Goal: Task Accomplishment & Management: Manage account settings

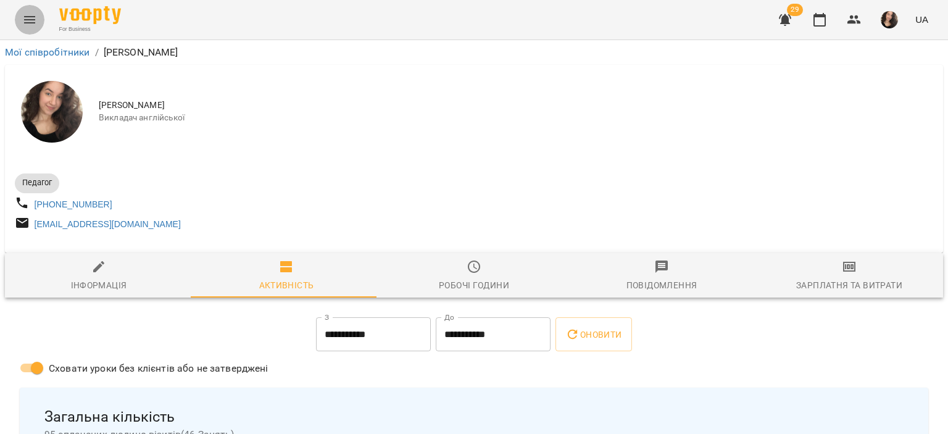
click at [39, 16] on button "Menu" at bounding box center [30, 20] width 30 height 30
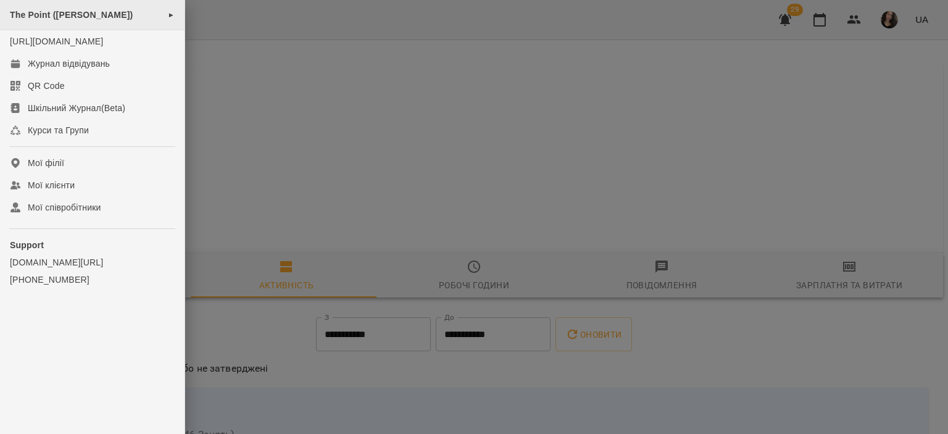
click at [67, 14] on span "The Point ([PERSON_NAME])" at bounding box center [71, 15] width 123 height 10
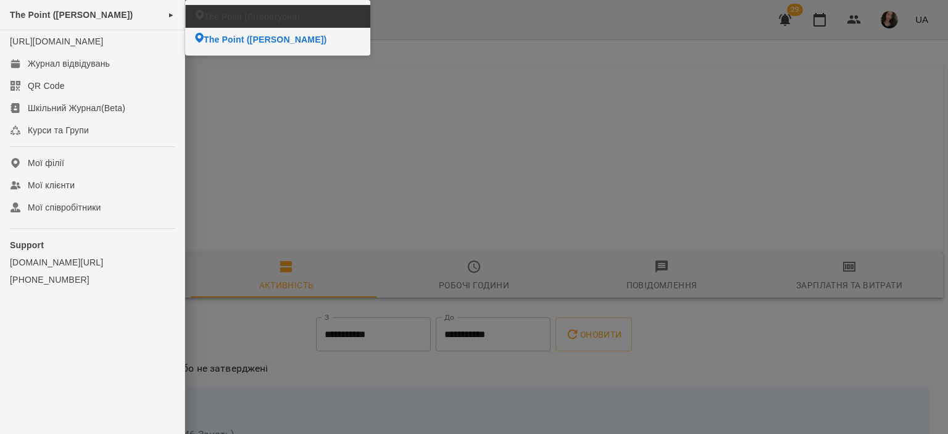
click at [228, 15] on span "The Point (Літературна)" at bounding box center [252, 16] width 96 height 12
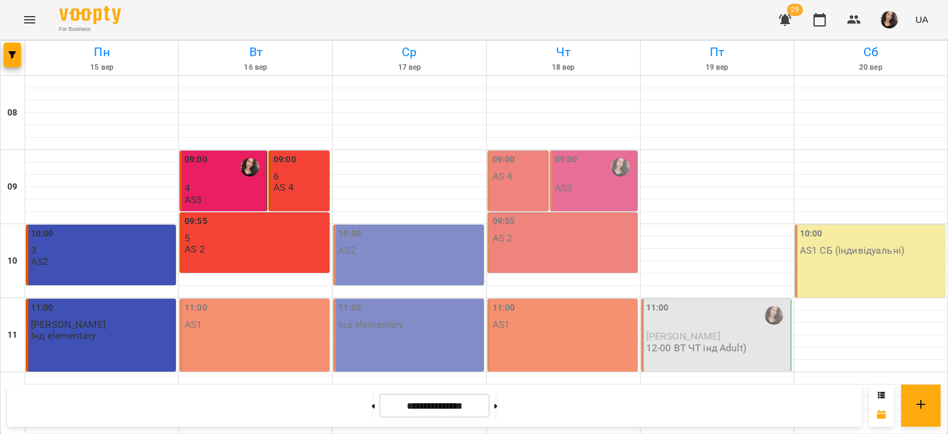
click at [222, 192] on p "4" at bounding box center [225, 188] width 80 height 10
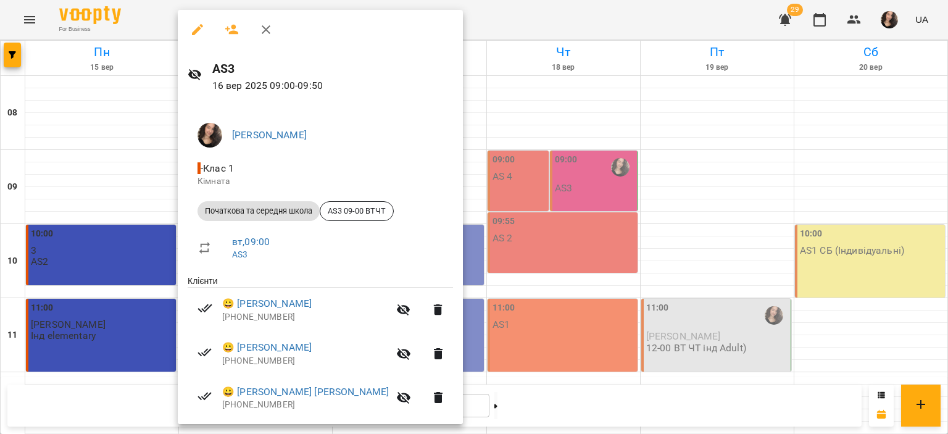
click at [157, 17] on div at bounding box center [474, 217] width 948 height 434
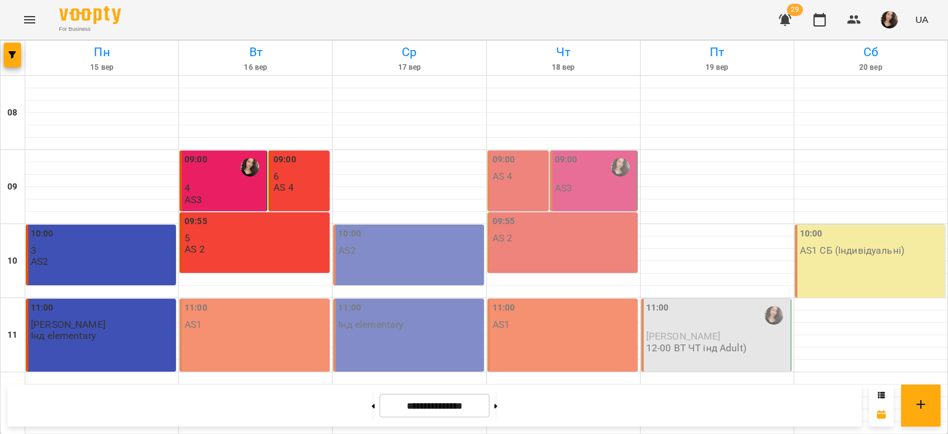
click at [204, 169] on div "09:00" at bounding box center [196, 167] width 23 height 28
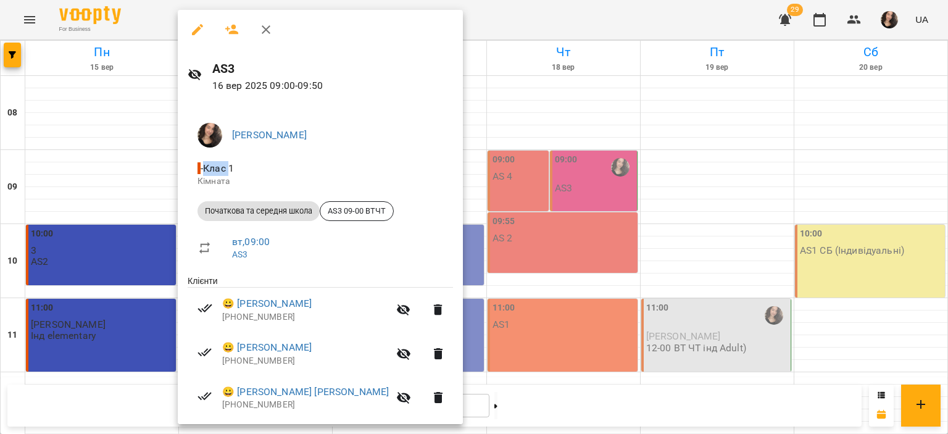
click at [204, 169] on span "- Клас 1" at bounding box center [217, 168] width 39 height 12
click at [198, 33] on icon "button" at bounding box center [197, 29] width 15 height 15
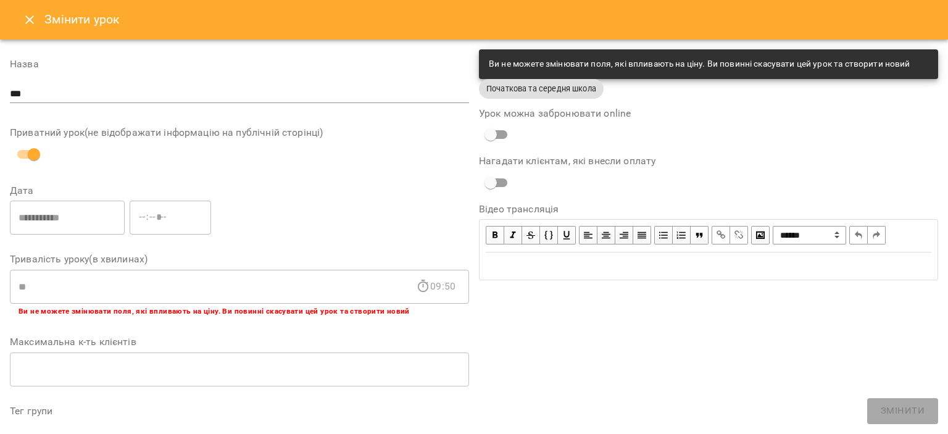
click at [25, 19] on icon "Close" at bounding box center [29, 19] width 15 height 15
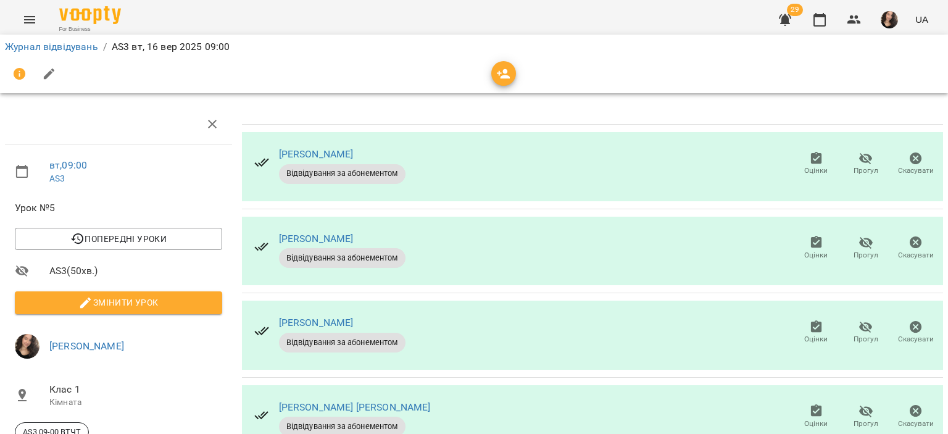
scroll to position [101, 0]
click at [807, 419] on span "Оцінки" at bounding box center [815, 424] width 23 height 10
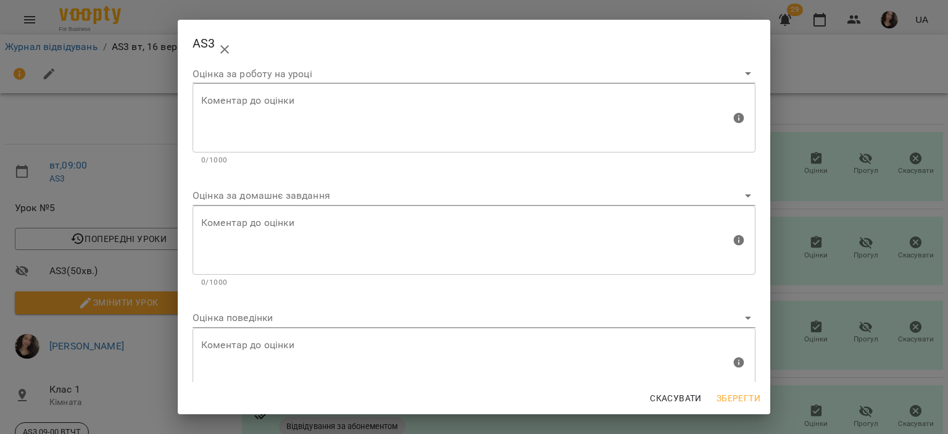
scroll to position [19, 0]
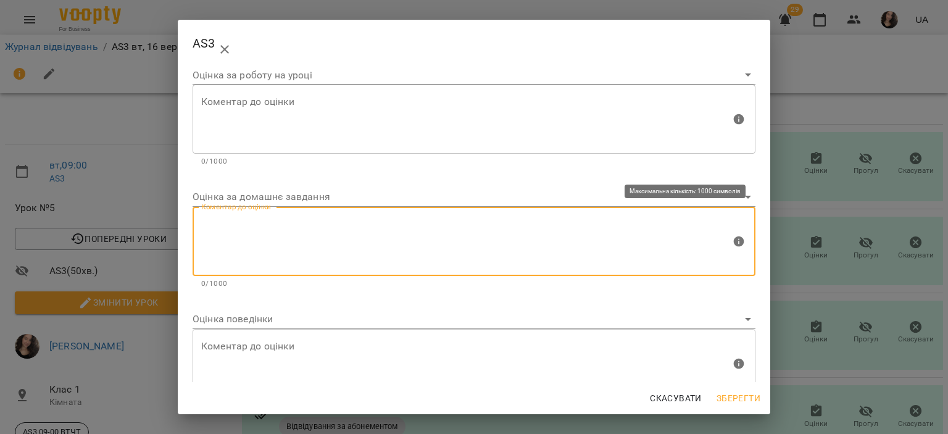
click at [277, 227] on textarea at bounding box center [466, 242] width 530 height 46
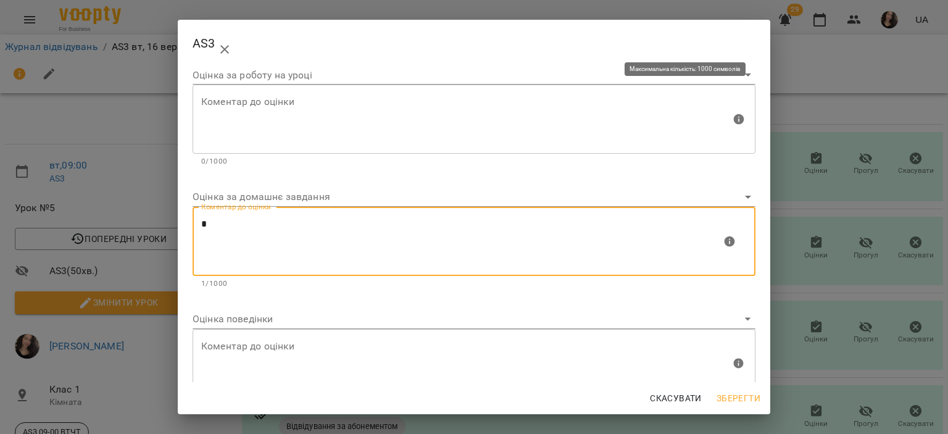
type textarea "*"
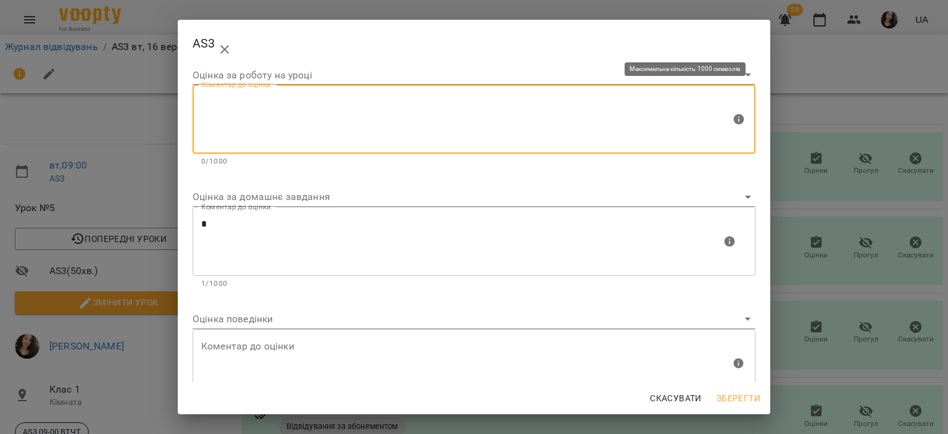
click at [237, 127] on textarea at bounding box center [466, 119] width 530 height 46
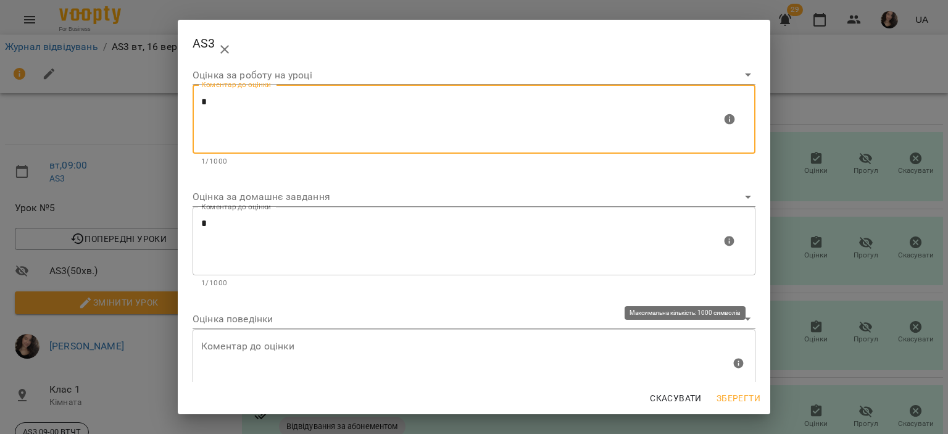
type textarea "*"
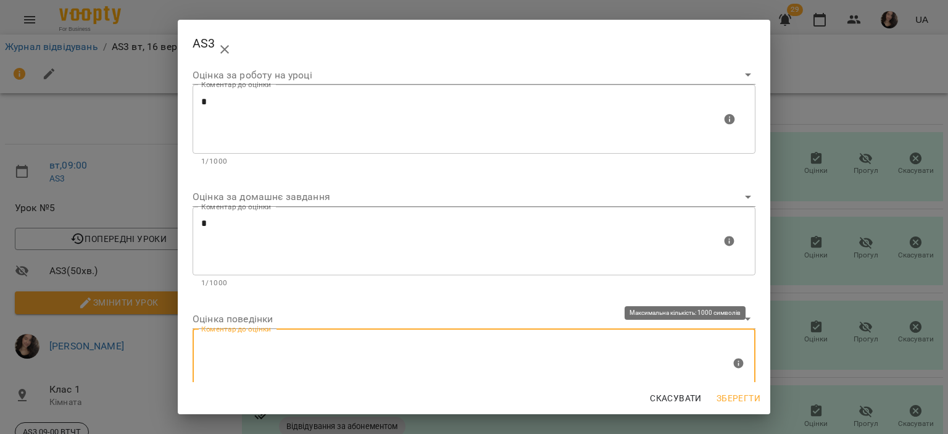
click at [283, 346] on textarea at bounding box center [466, 363] width 530 height 46
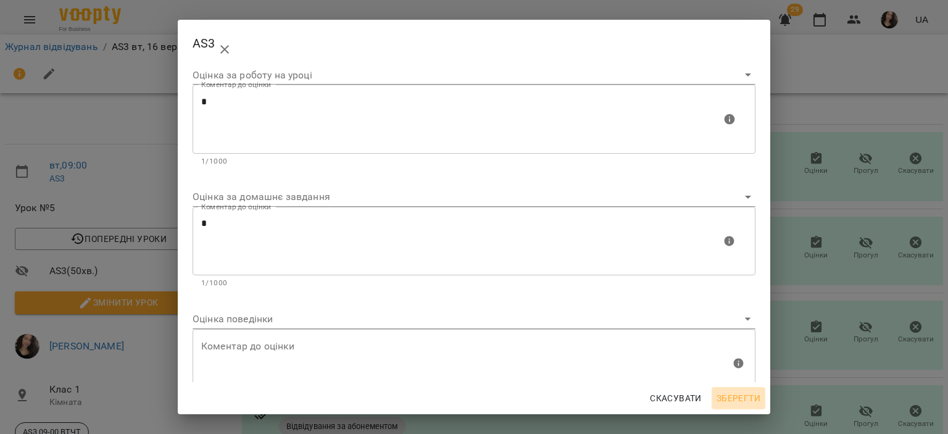
click at [728, 399] on span "Зберегти" at bounding box center [739, 398] width 44 height 15
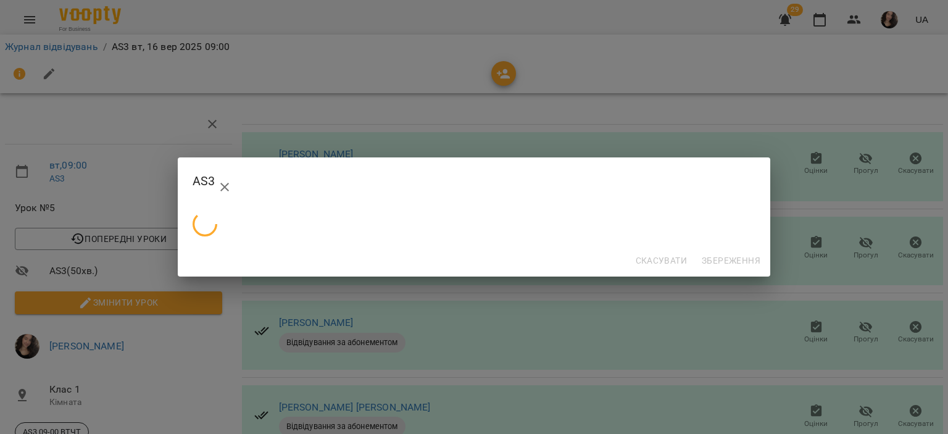
scroll to position [0, 0]
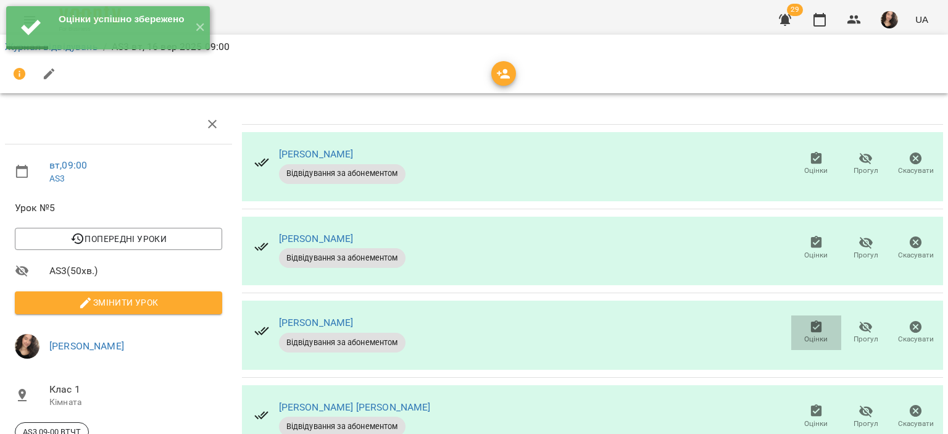
click at [809, 320] on icon "button" at bounding box center [816, 327] width 15 height 15
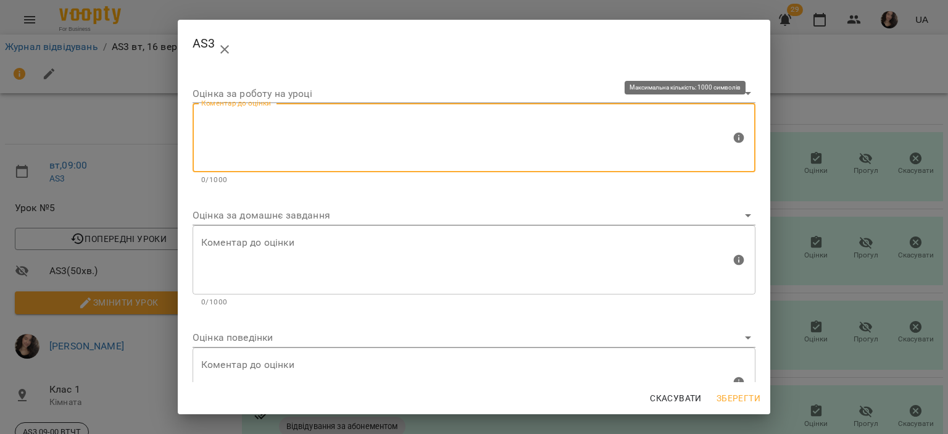
click at [334, 143] on textarea at bounding box center [466, 138] width 530 height 46
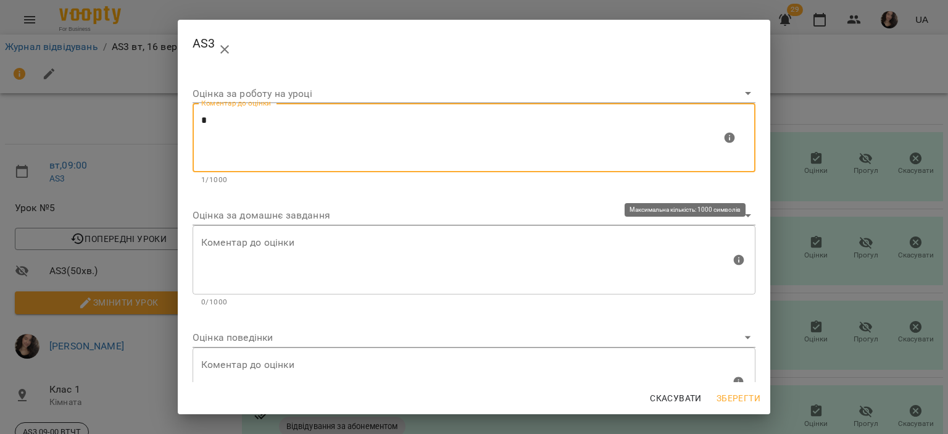
type textarea "*"
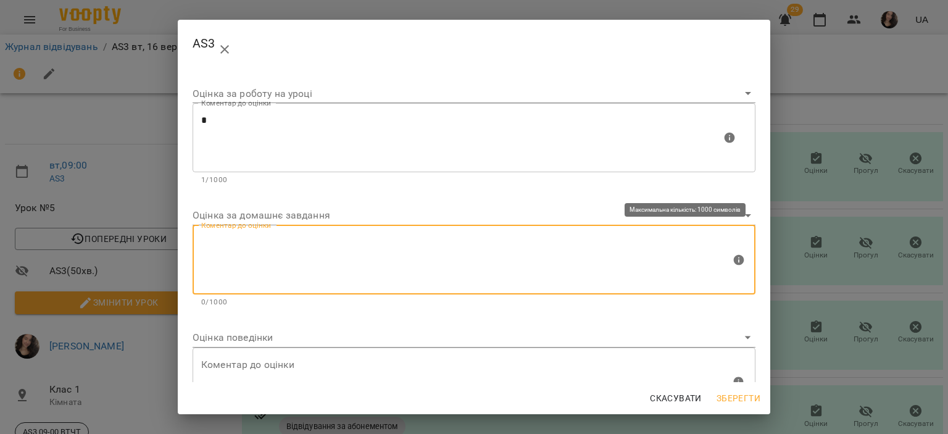
click at [244, 240] on textarea at bounding box center [466, 259] width 530 height 46
type textarea "*"
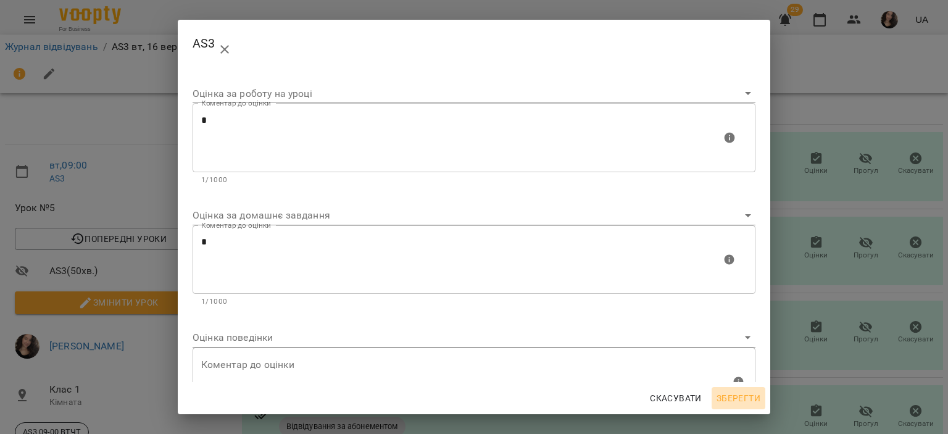
click at [736, 396] on span "Зберегти" at bounding box center [739, 398] width 44 height 15
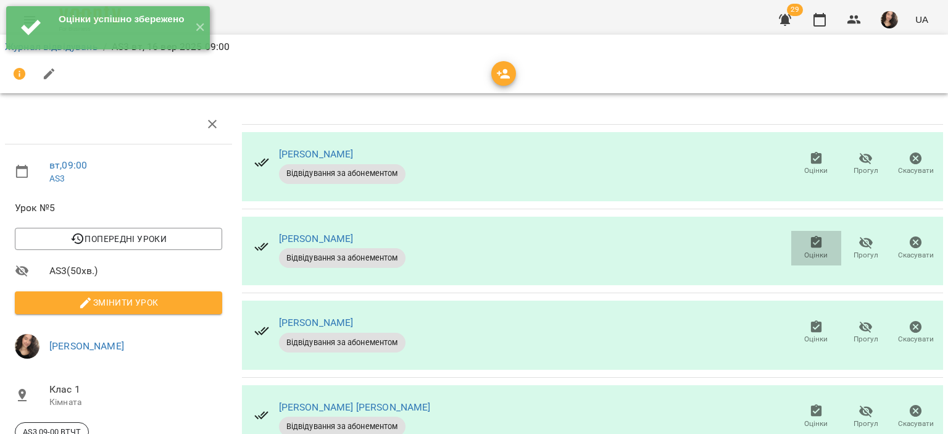
click at [810, 236] on icon "button" at bounding box center [815, 242] width 11 height 12
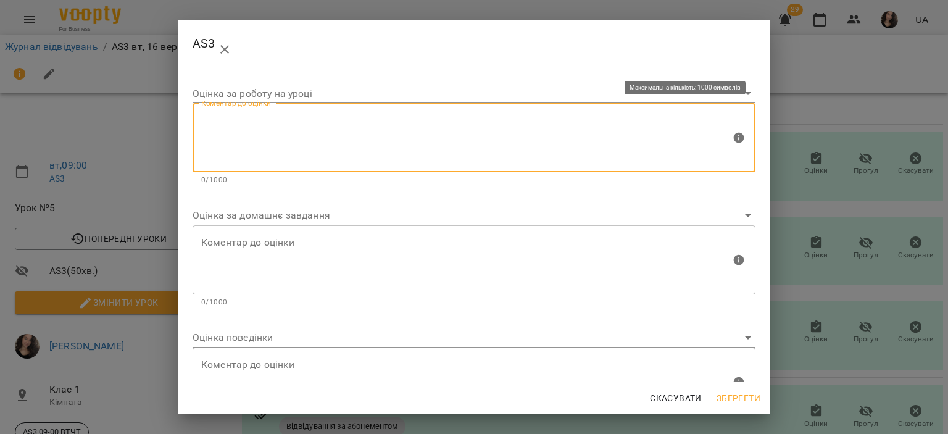
click at [319, 144] on textarea at bounding box center [466, 138] width 530 height 46
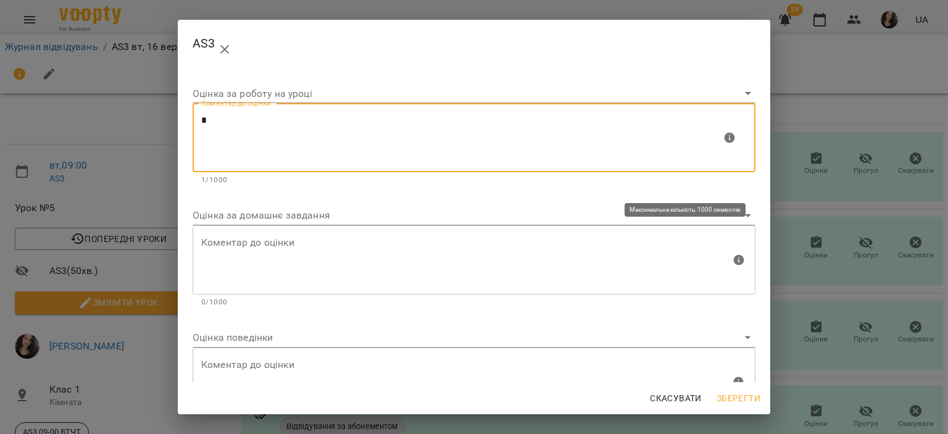
type textarea "*"
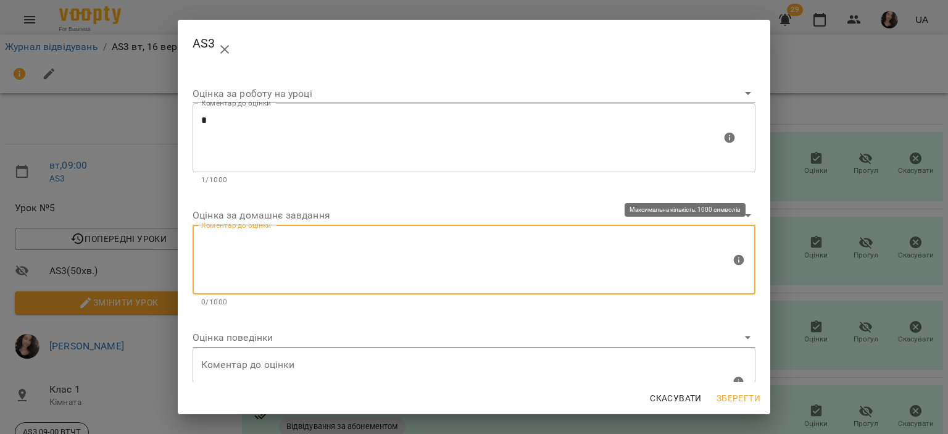
click at [249, 249] on textarea at bounding box center [466, 259] width 530 height 46
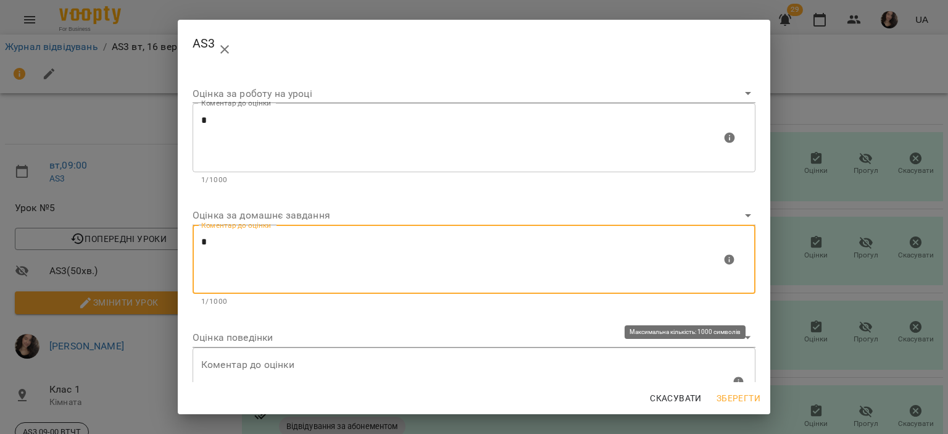
type textarea "*"
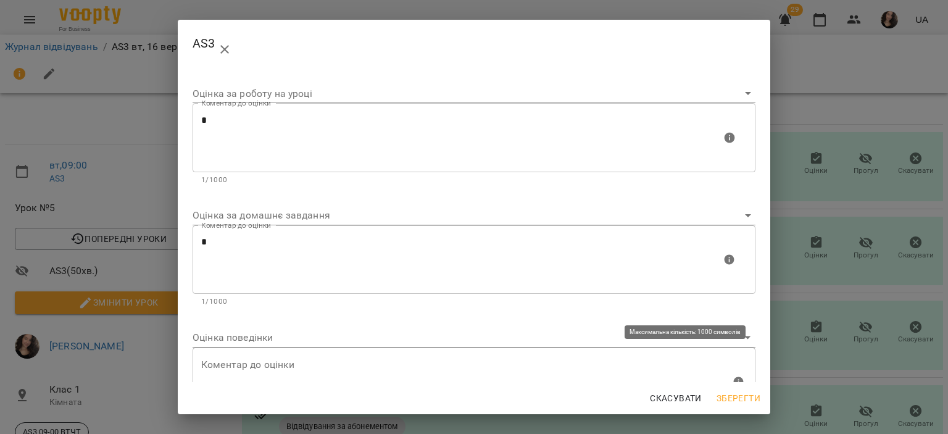
click at [229, 355] on div "Коментар до оцінки" at bounding box center [474, 382] width 563 height 69
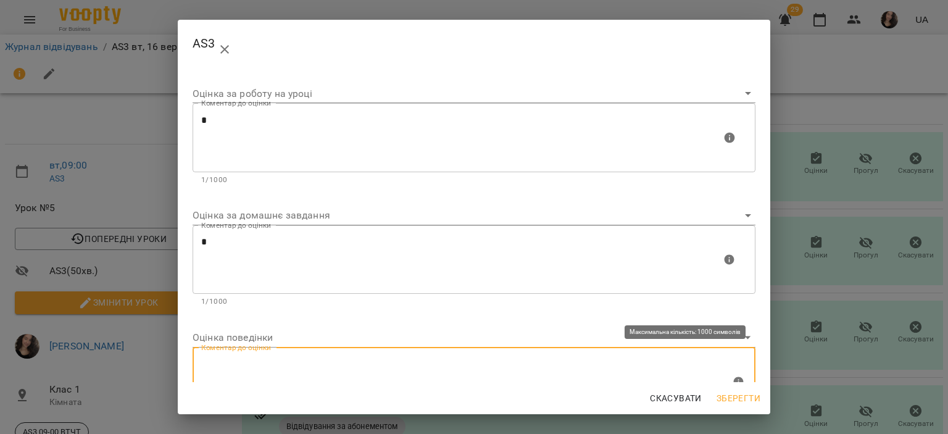
type textarea "*"
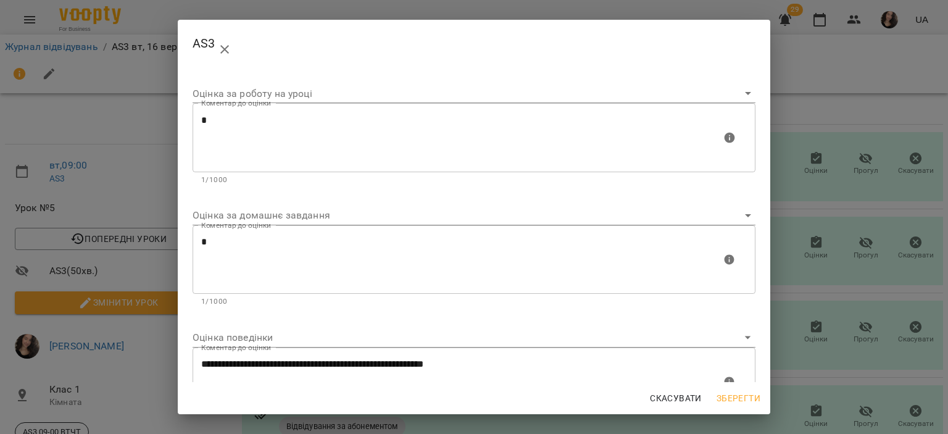
scroll to position [52, 0]
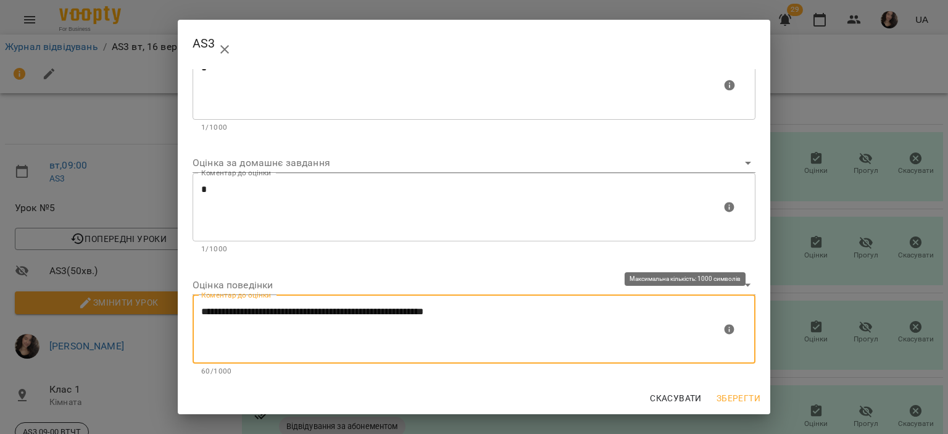
drag, startPoint x: 506, startPoint y: 314, endPoint x: 365, endPoint y: 310, distance: 140.8
click at [365, 310] on textarea "**********" at bounding box center [461, 329] width 520 height 46
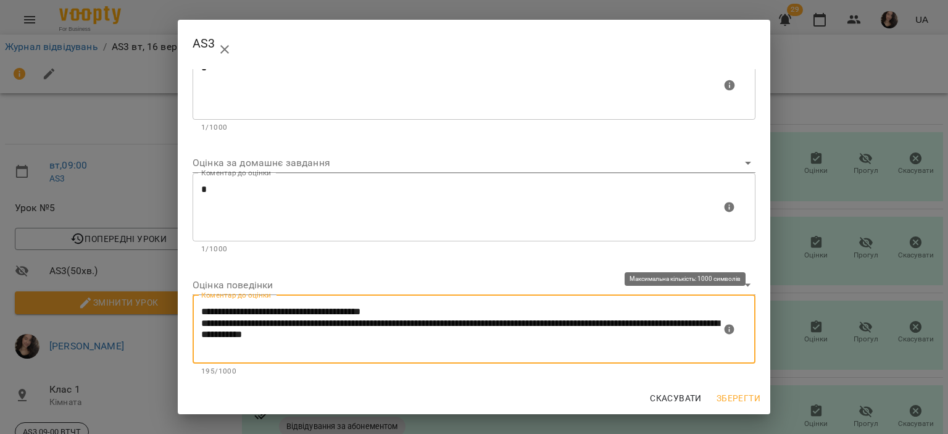
click at [383, 335] on textarea "**********" at bounding box center [461, 329] width 520 height 46
click at [338, 313] on textarea "**********" at bounding box center [461, 329] width 520 height 46
type textarea "**********"
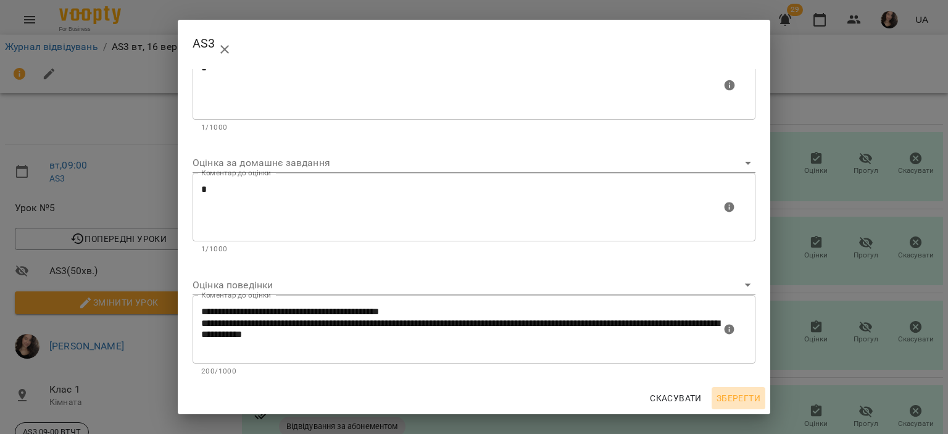
click at [722, 393] on span "Зберегти" at bounding box center [739, 398] width 44 height 15
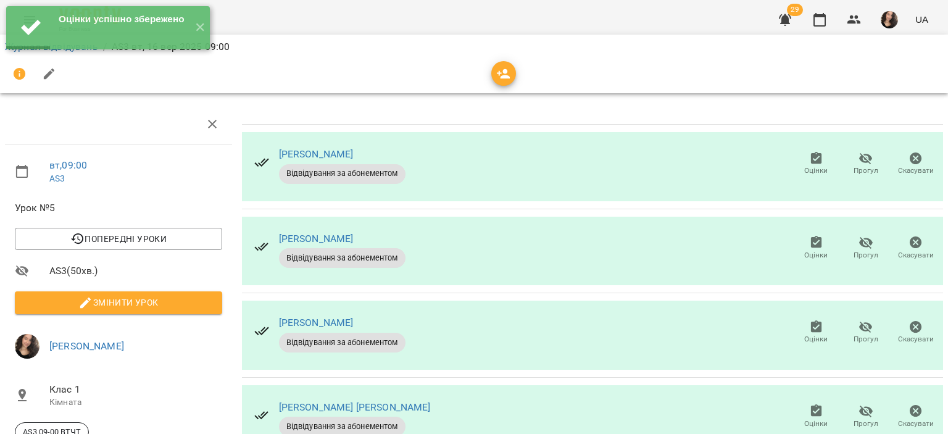
scroll to position [0, 0]
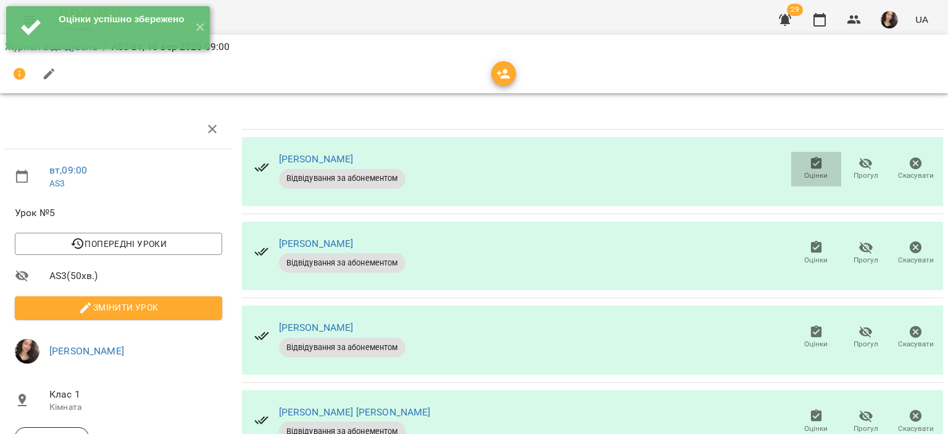
click at [809, 162] on icon "button" at bounding box center [816, 163] width 15 height 15
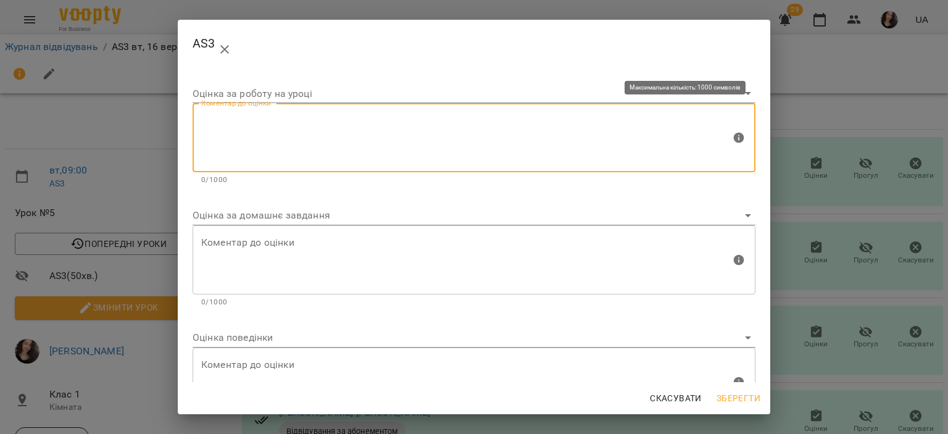
click at [298, 130] on textarea at bounding box center [466, 138] width 530 height 46
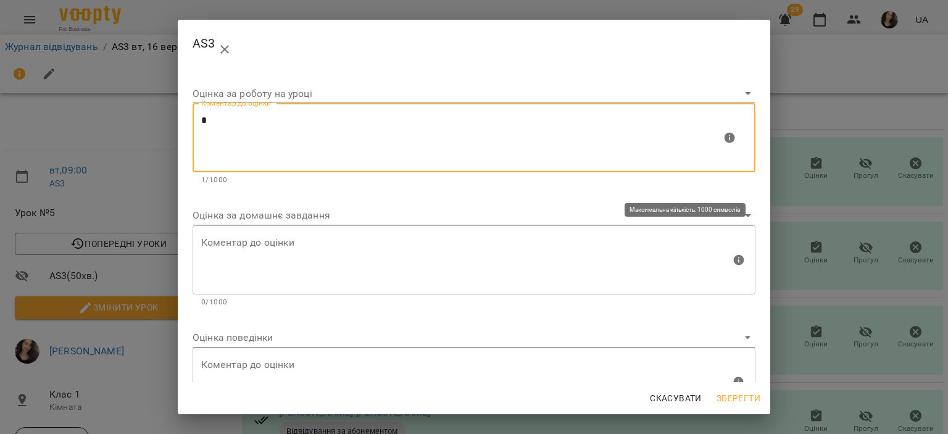
type textarea "*"
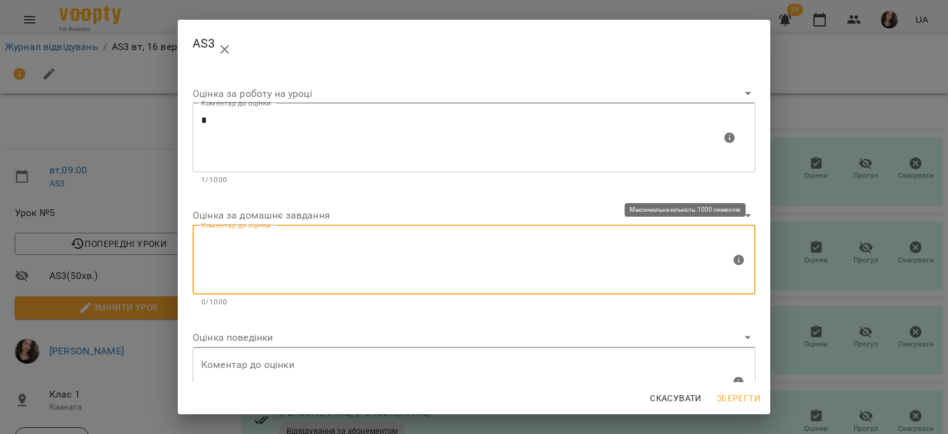
click at [236, 263] on textarea at bounding box center [466, 259] width 530 height 46
type textarea "*"
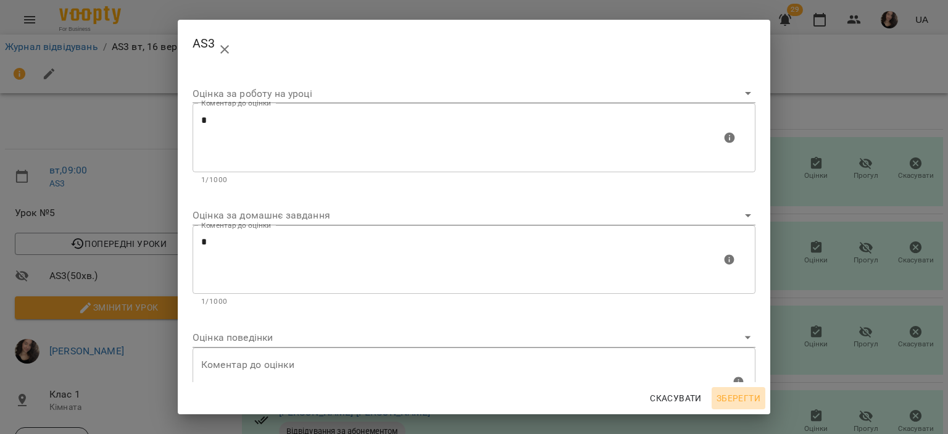
click at [749, 399] on span "Зберегти" at bounding box center [739, 398] width 44 height 15
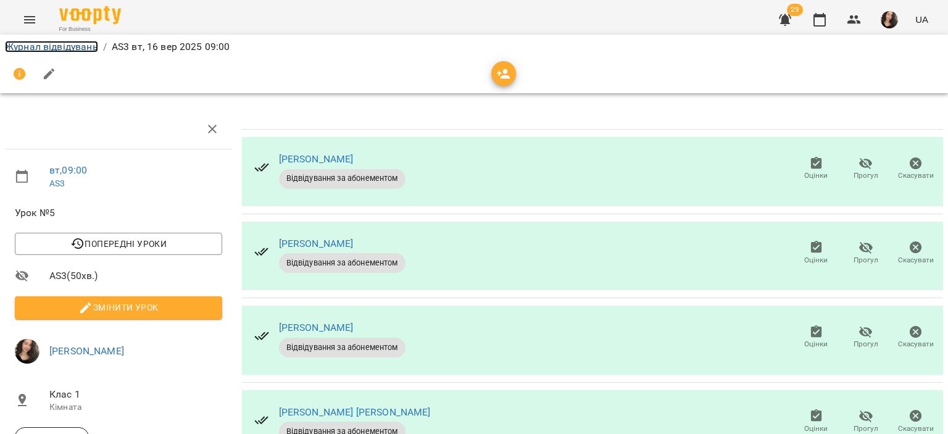
click at [73, 45] on link "Журнал відвідувань" at bounding box center [51, 47] width 93 height 12
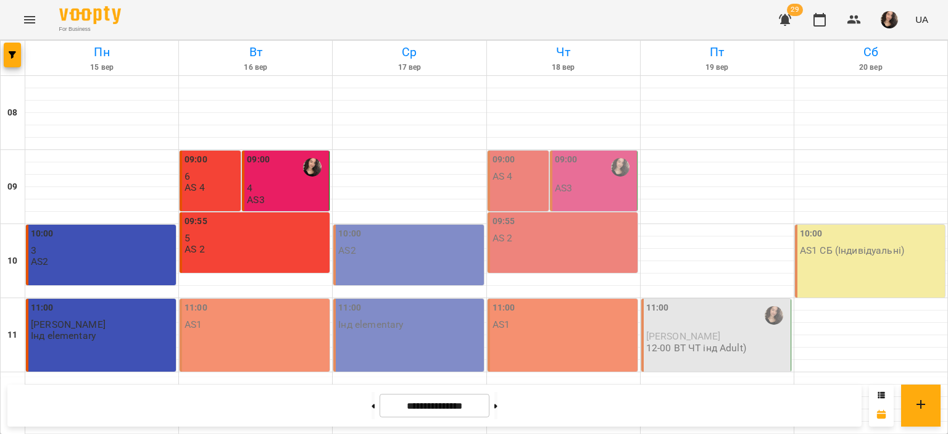
scroll to position [586, 0]
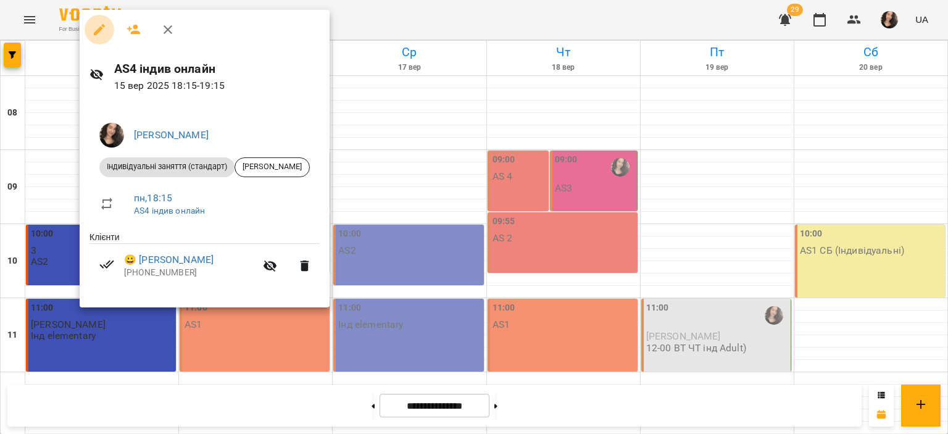
click at [100, 23] on icon "button" at bounding box center [99, 29] width 15 height 15
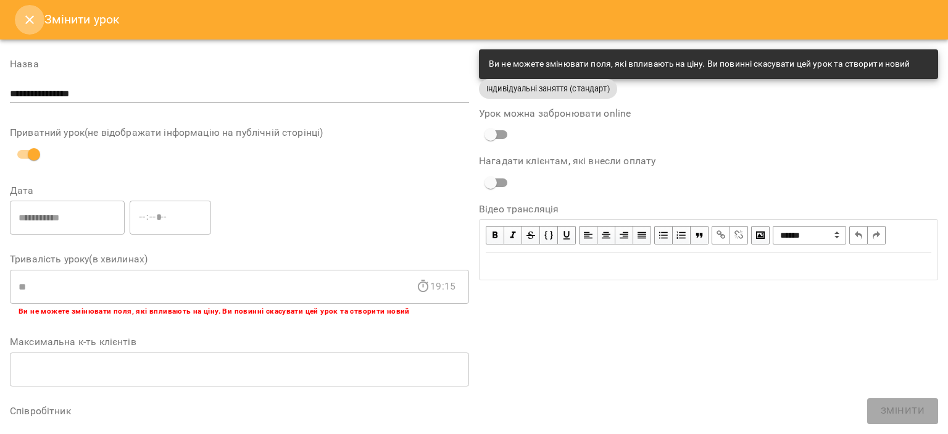
click at [33, 22] on icon "Close" at bounding box center [29, 19] width 15 height 15
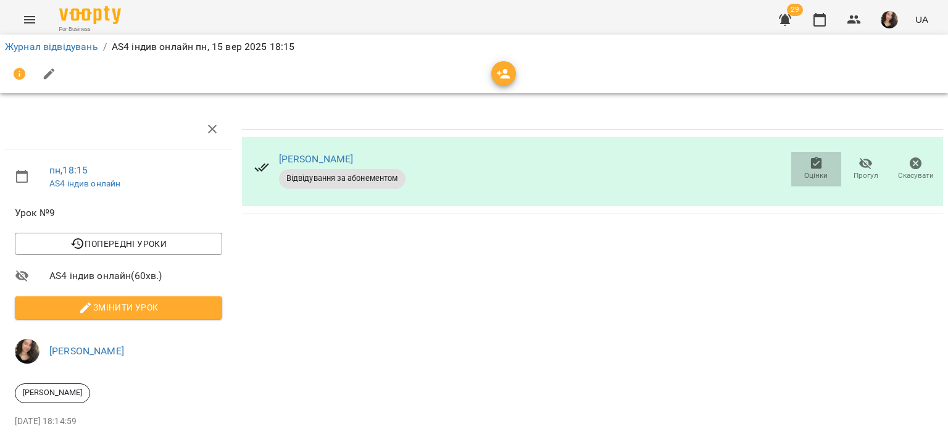
click at [804, 173] on span "Оцінки" at bounding box center [815, 175] width 23 height 10
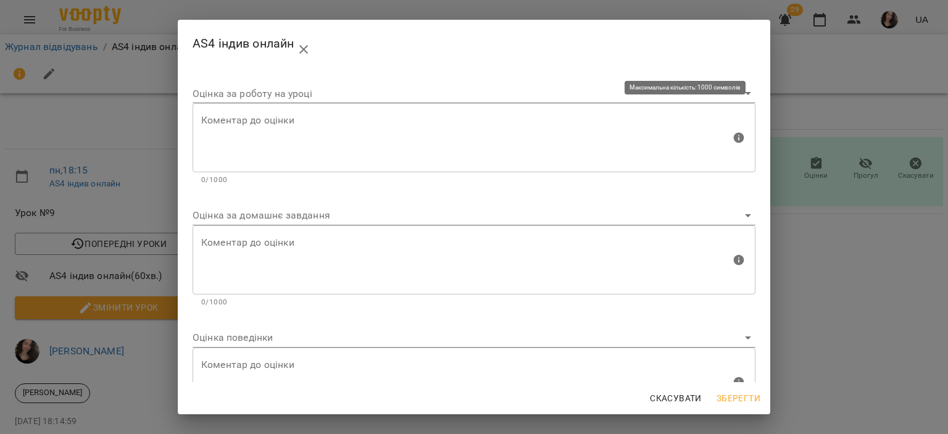
click at [386, 140] on textarea at bounding box center [466, 138] width 530 height 46
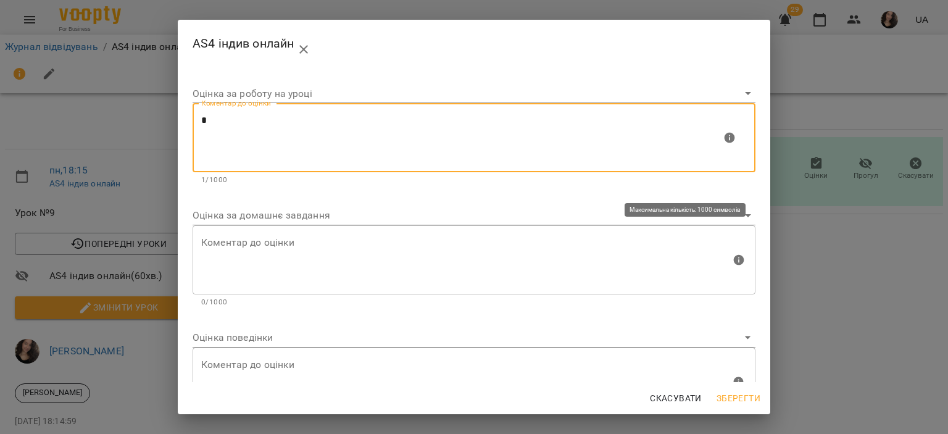
type textarea "*"
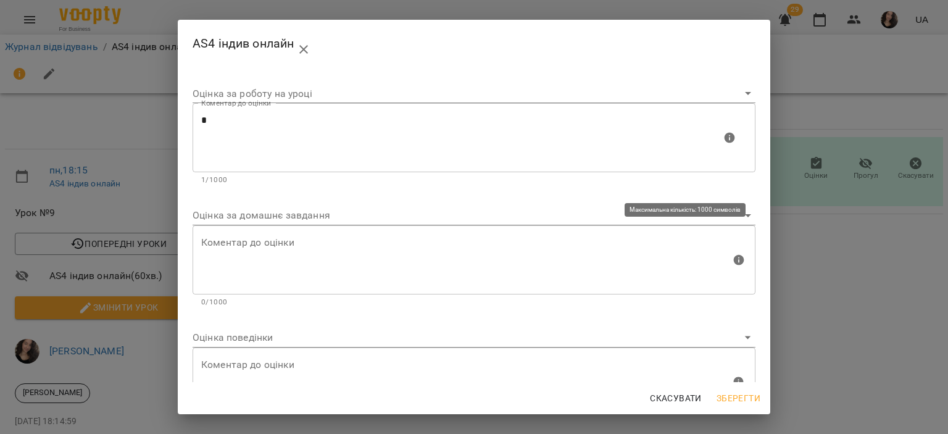
click at [305, 231] on div "Коментар до оцінки" at bounding box center [474, 259] width 563 height 69
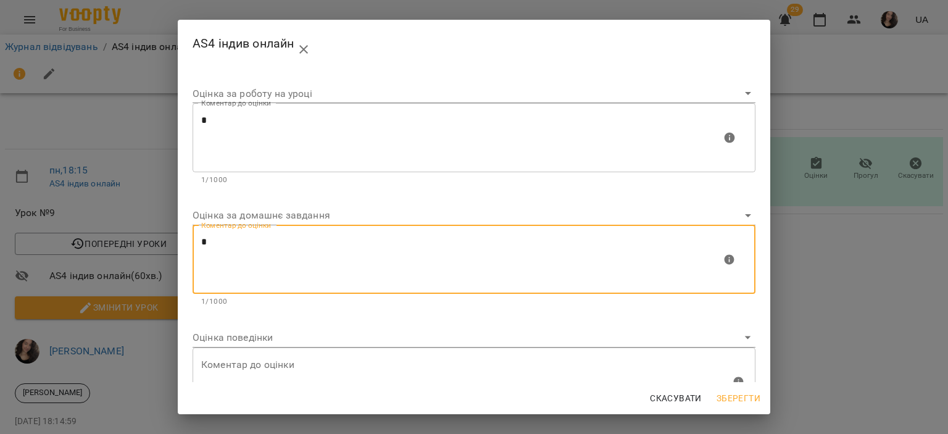
type textarea "*"
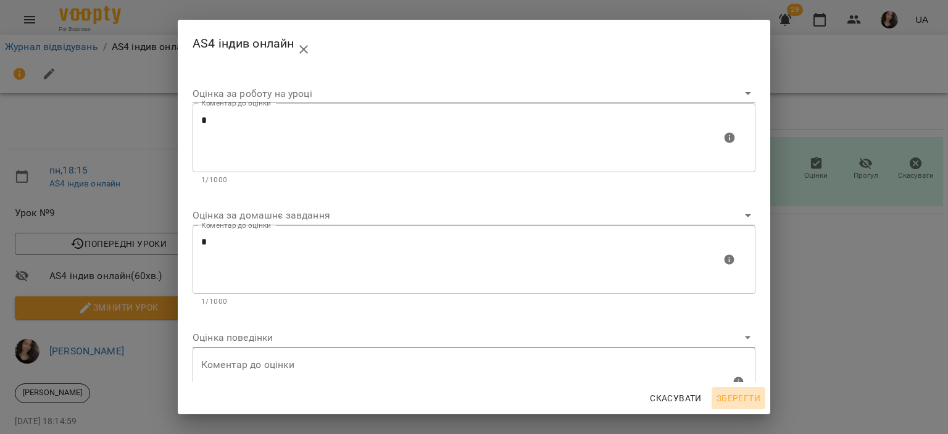
click at [739, 395] on span "Зберегти" at bounding box center [739, 398] width 44 height 15
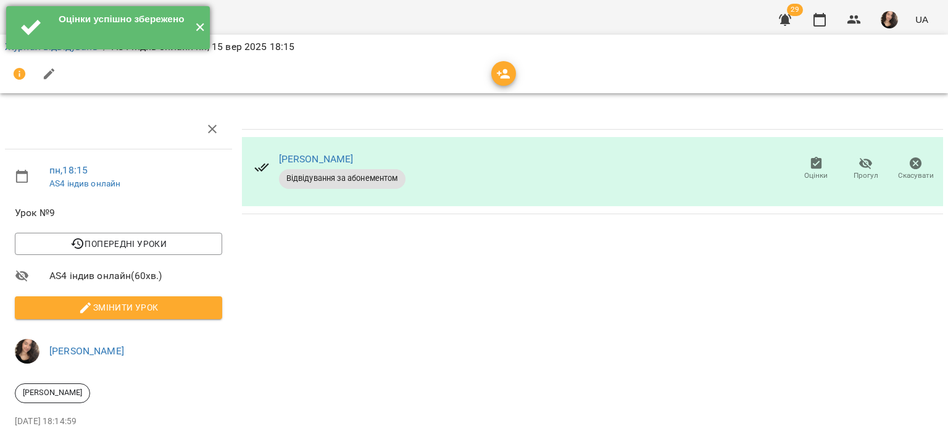
click at [199, 27] on button "✕" at bounding box center [200, 27] width 20 height 43
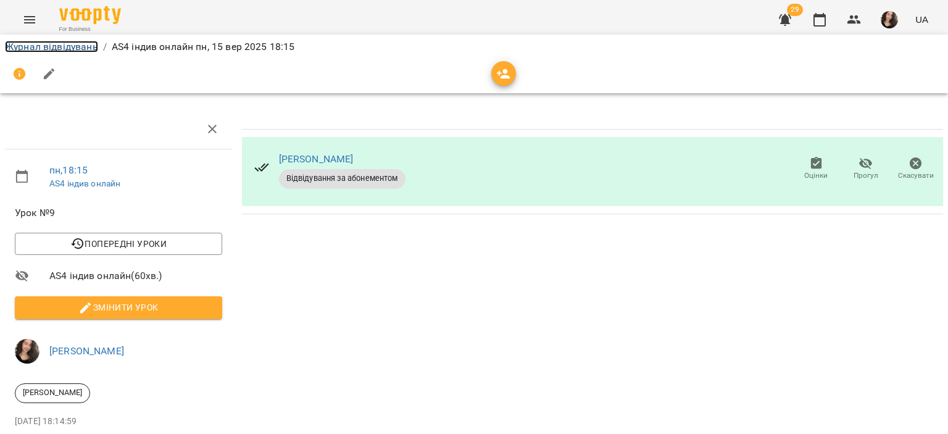
click at [44, 44] on link "Журнал відвідувань" at bounding box center [51, 47] width 93 height 12
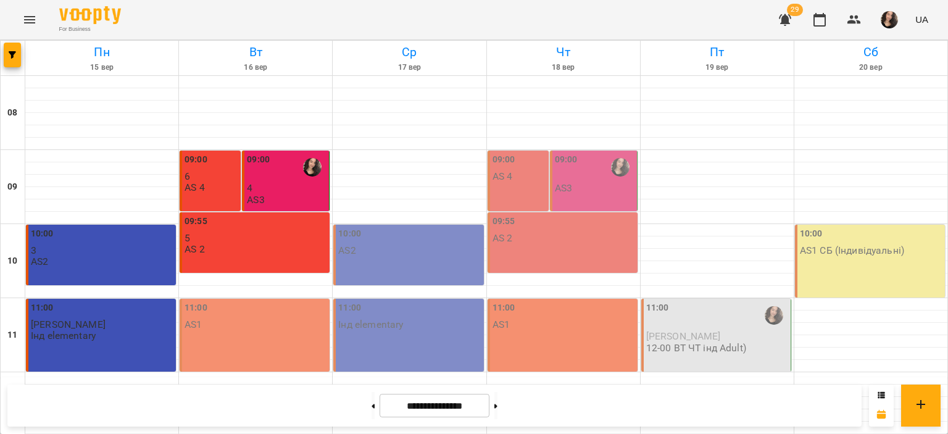
scroll to position [586, 0]
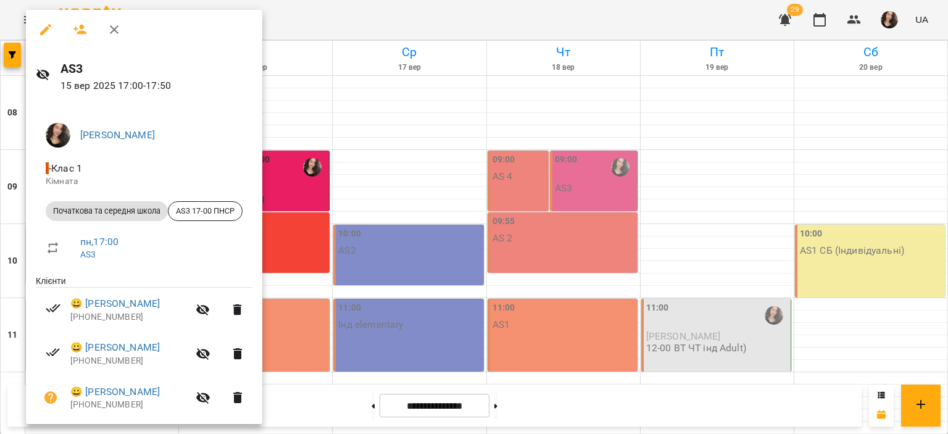
click at [34, 33] on button "button" at bounding box center [46, 30] width 30 height 30
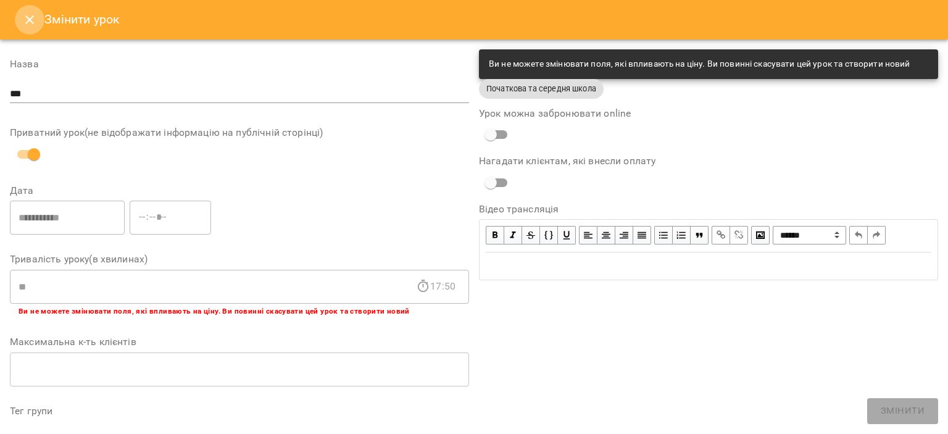
click at [19, 14] on button "Close" at bounding box center [30, 20] width 30 height 30
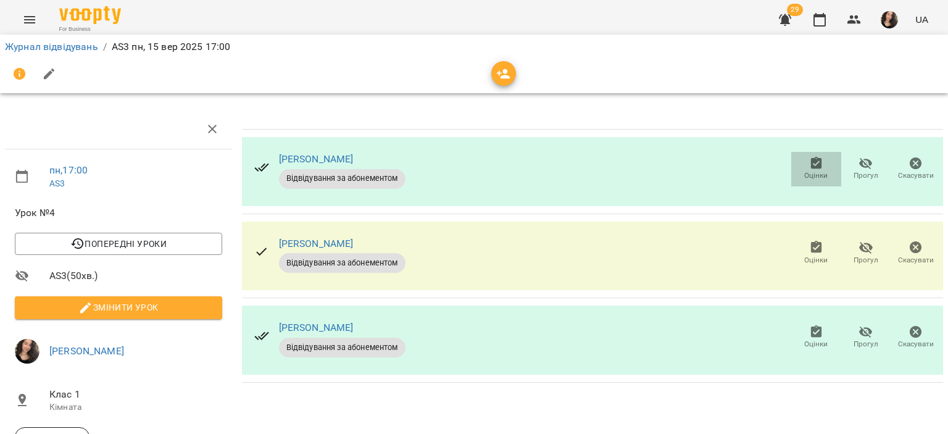
click at [810, 167] on icon "button" at bounding box center [815, 163] width 11 height 12
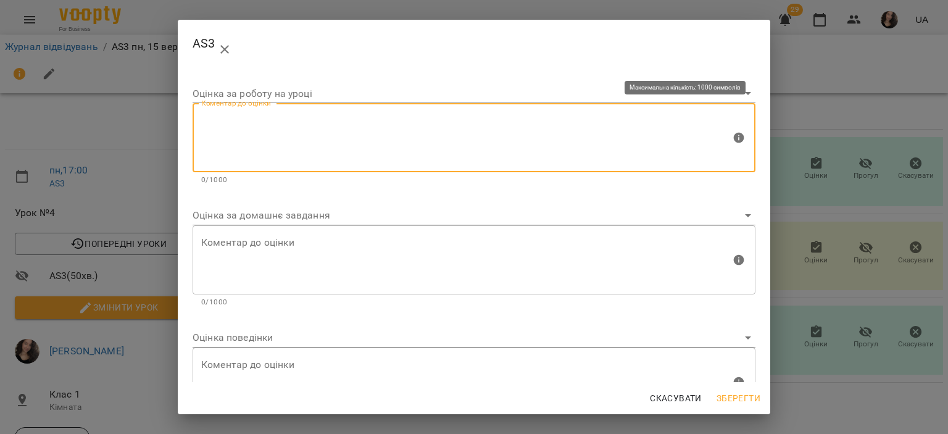
click at [319, 135] on textarea at bounding box center [466, 138] width 530 height 46
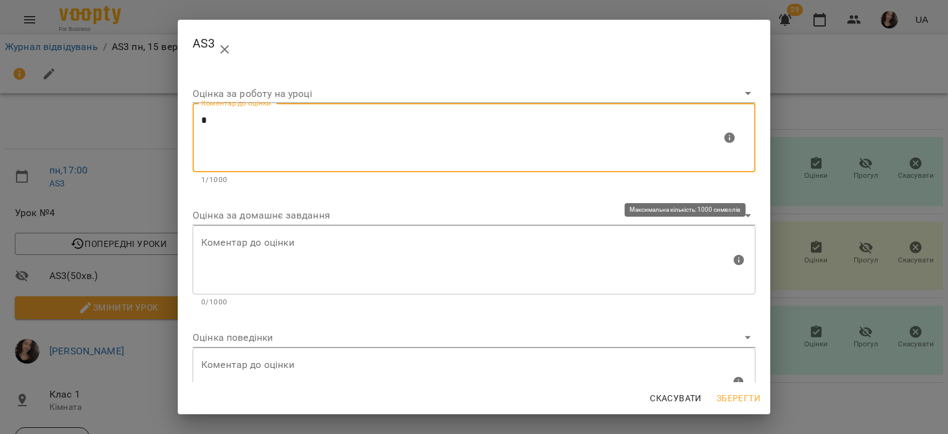
type textarea "*"
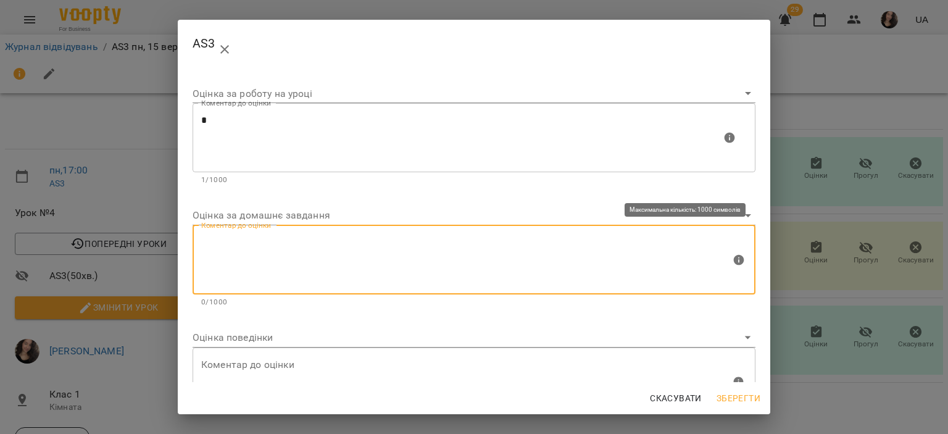
click at [254, 252] on textarea at bounding box center [466, 259] width 530 height 46
type textarea "*"
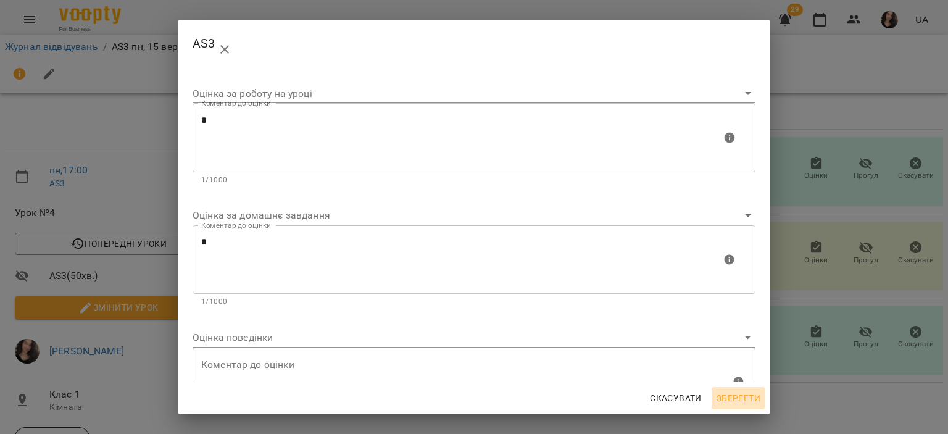
click at [736, 397] on span "Зберегти" at bounding box center [739, 398] width 44 height 15
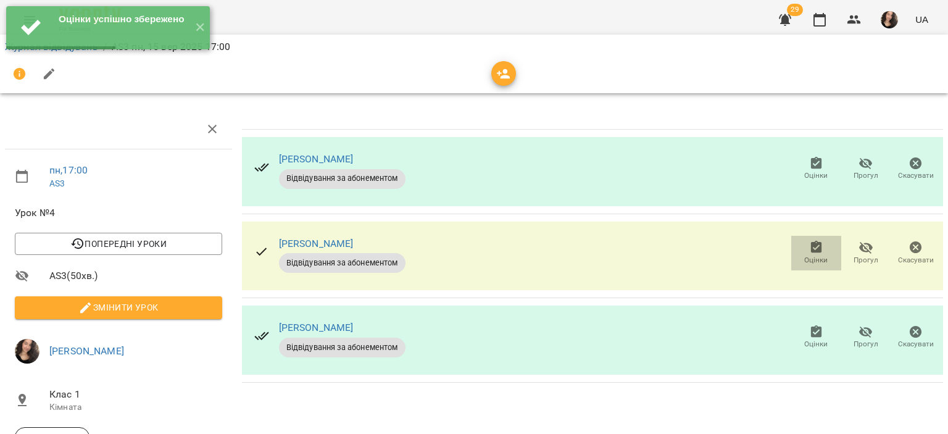
click at [809, 259] on span "Оцінки" at bounding box center [815, 260] width 23 height 10
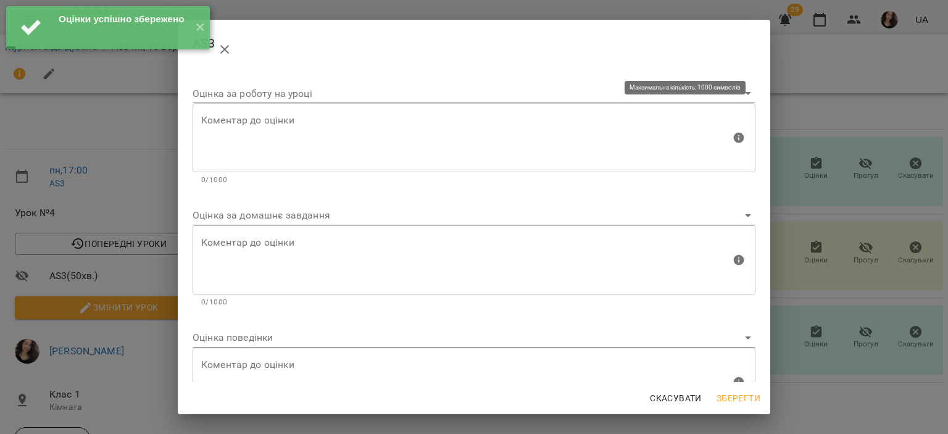
click at [381, 161] on div "Коментар до оцінки" at bounding box center [474, 137] width 563 height 69
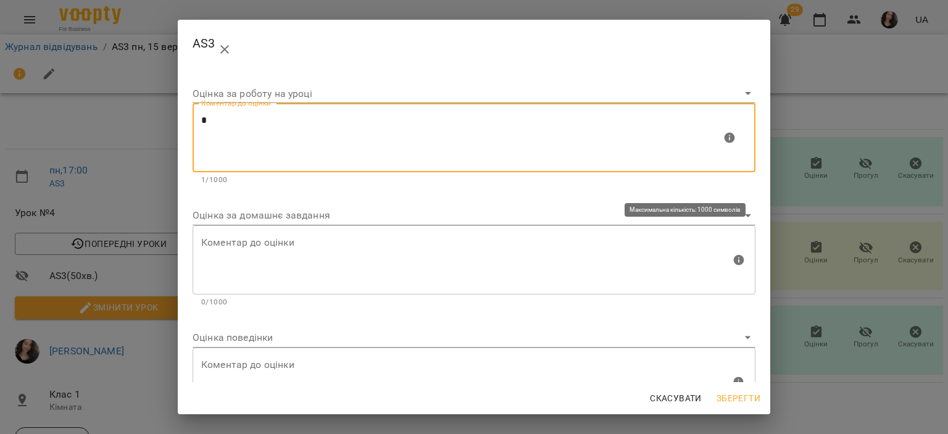
type textarea "*"
click at [282, 241] on textarea at bounding box center [466, 259] width 530 height 46
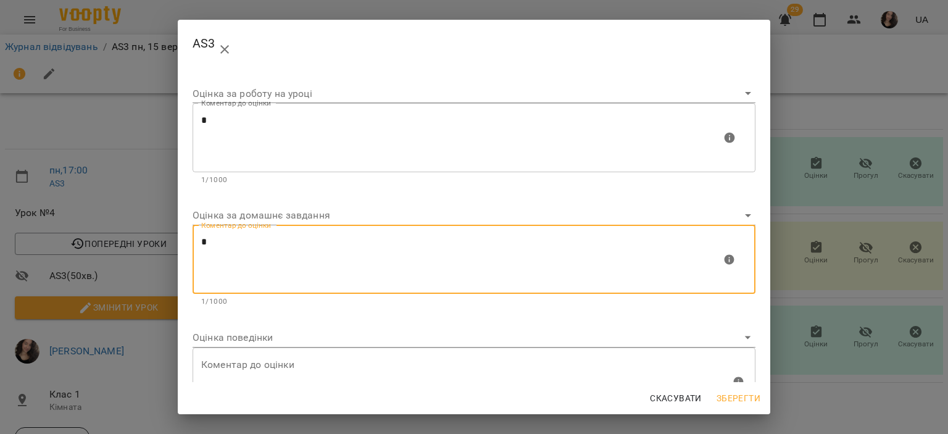
type textarea "*"
click at [728, 395] on span "Зберегти" at bounding box center [739, 398] width 44 height 15
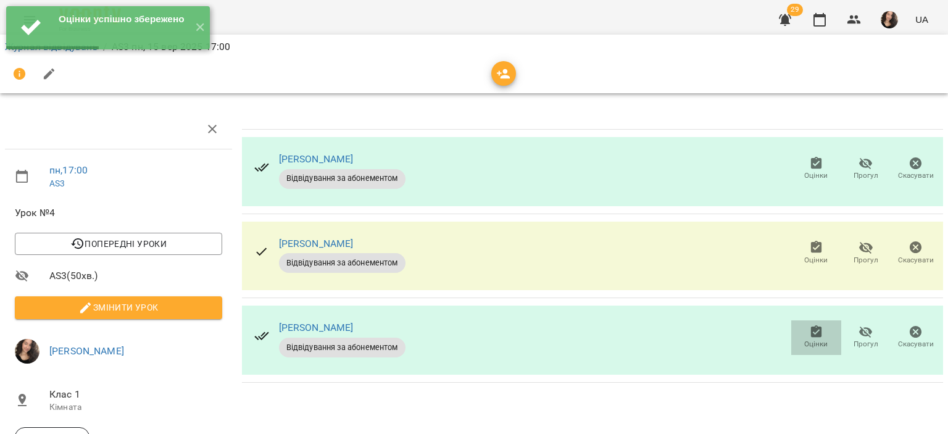
click at [810, 336] on icon "button" at bounding box center [815, 331] width 11 height 12
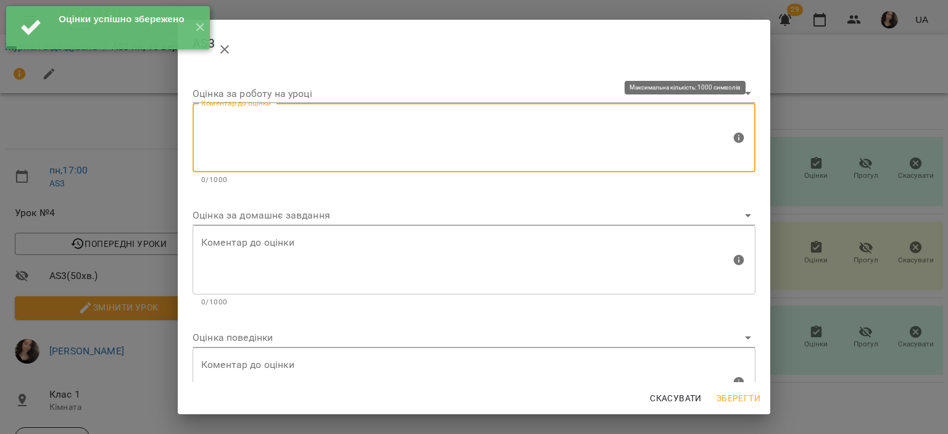
click at [286, 136] on textarea at bounding box center [466, 138] width 530 height 46
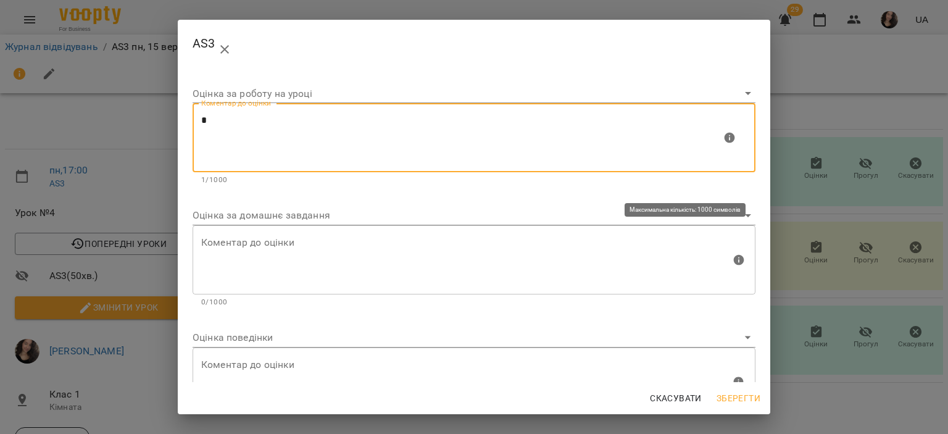
type textarea "*"
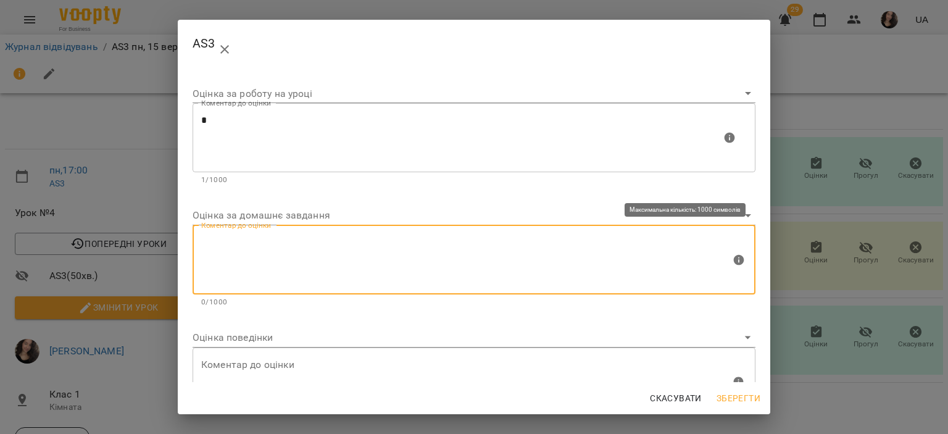
click at [252, 251] on textarea at bounding box center [466, 259] width 530 height 46
type textarea "*"
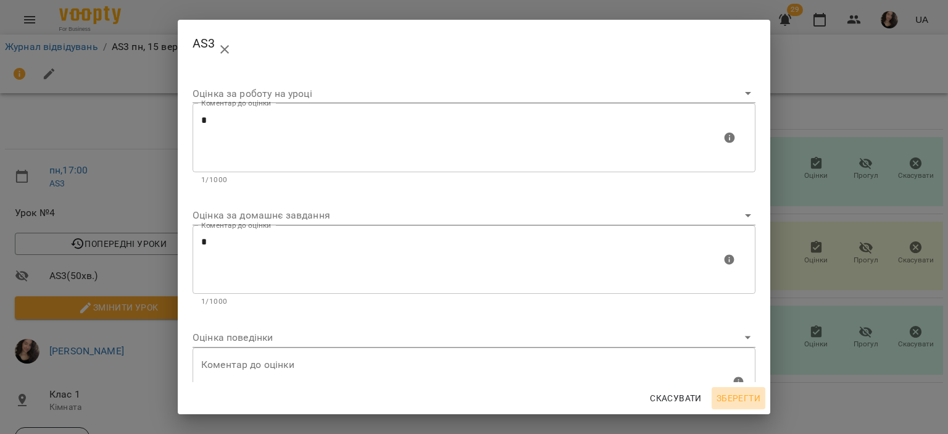
click at [746, 401] on span "Зберегти" at bounding box center [739, 398] width 44 height 15
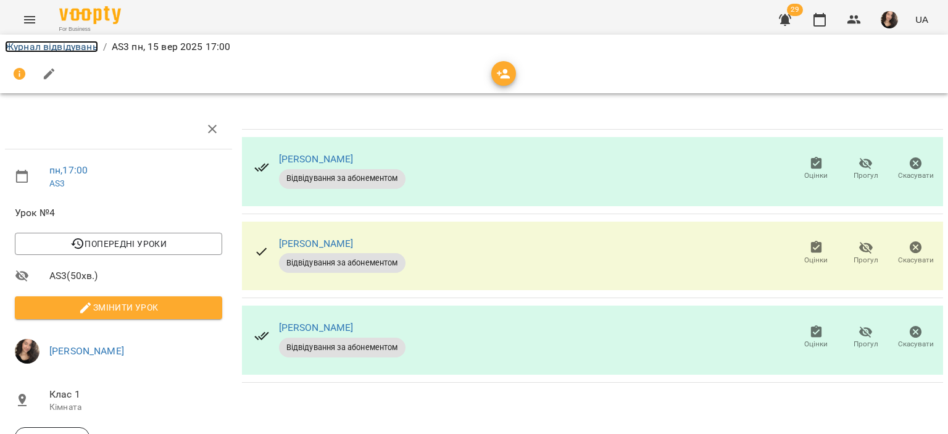
click at [64, 43] on link "Журнал відвідувань" at bounding box center [51, 47] width 93 height 12
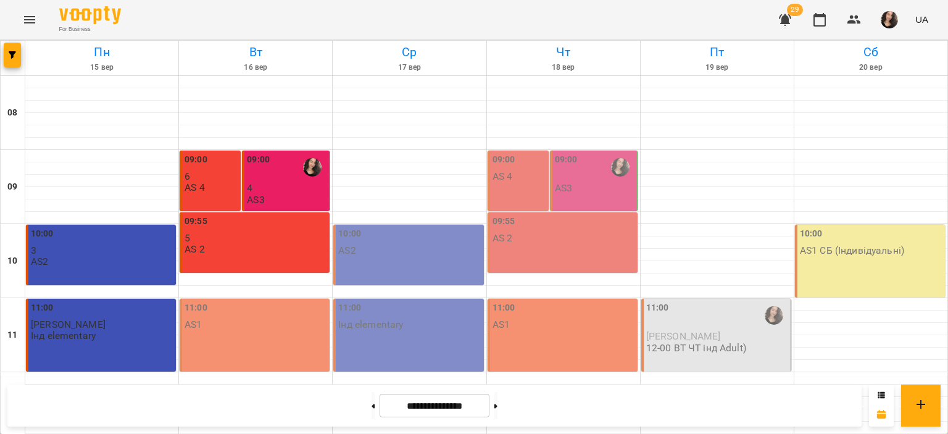
scroll to position [586, 0]
click at [31, 14] on icon "Menu" at bounding box center [29, 19] width 15 height 15
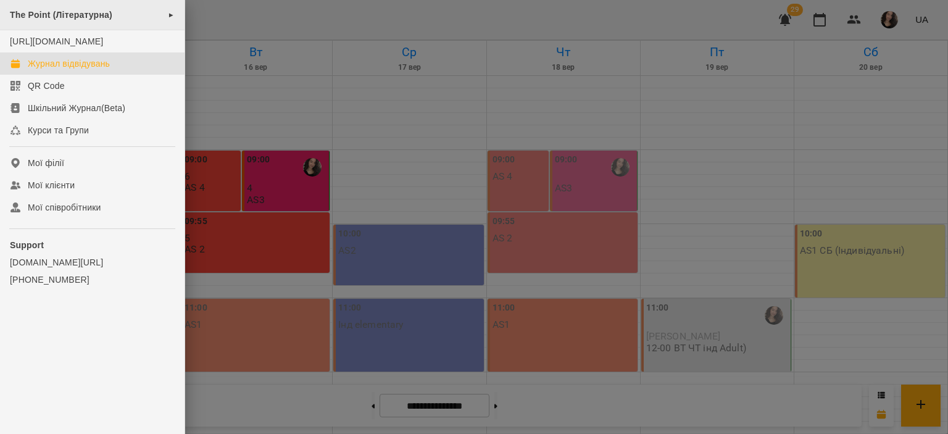
click at [77, 14] on span "The Point (Літературна)" at bounding box center [61, 15] width 102 height 10
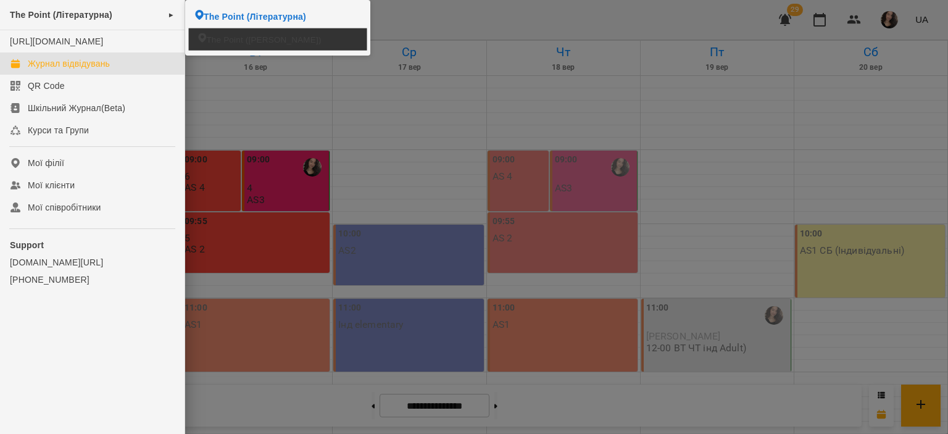
click at [244, 38] on span "The Point ([PERSON_NAME])" at bounding box center [263, 39] width 115 height 12
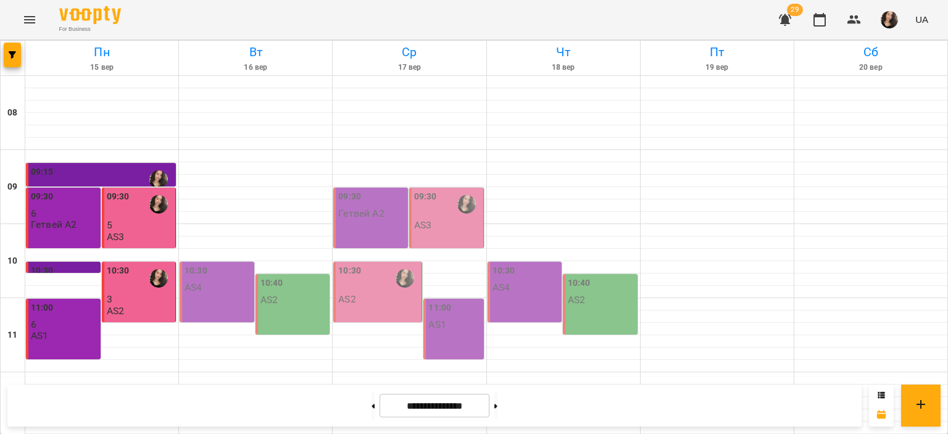
click at [127, 229] on p "5" at bounding box center [140, 225] width 67 height 10
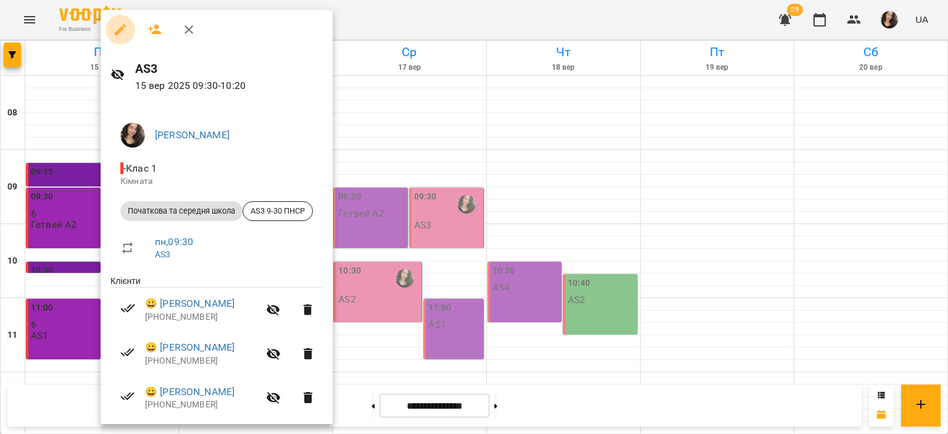
click at [122, 35] on icon "button" at bounding box center [120, 29] width 15 height 15
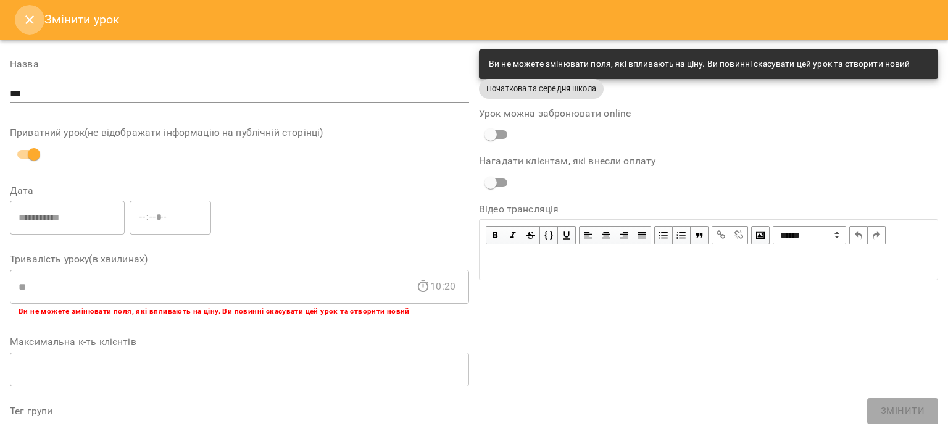
click at [29, 21] on icon "Close" at bounding box center [29, 19] width 15 height 15
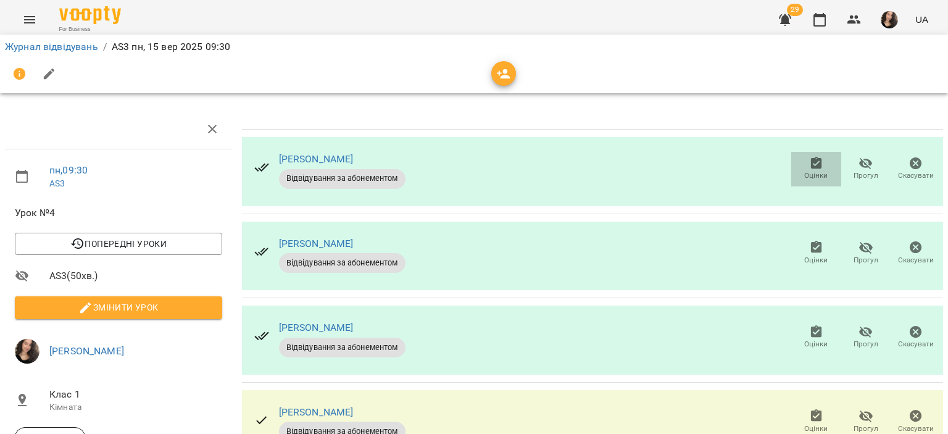
click at [810, 167] on icon "button" at bounding box center [815, 163] width 11 height 12
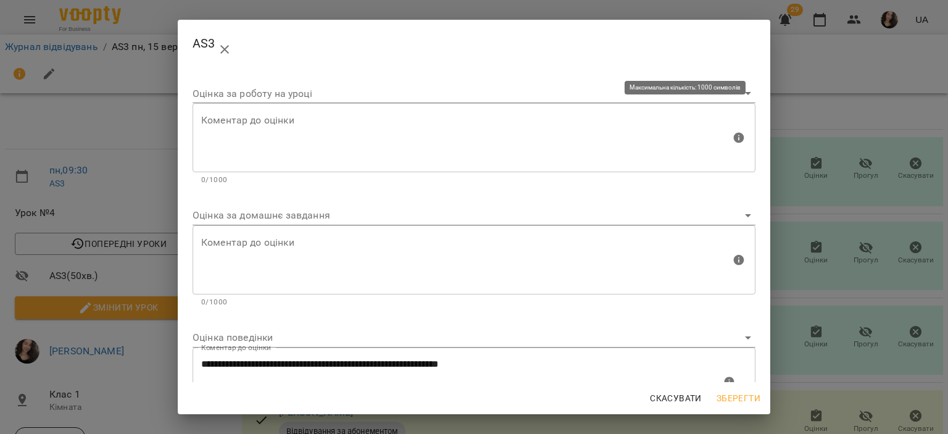
click at [270, 138] on textarea at bounding box center [466, 138] width 530 height 46
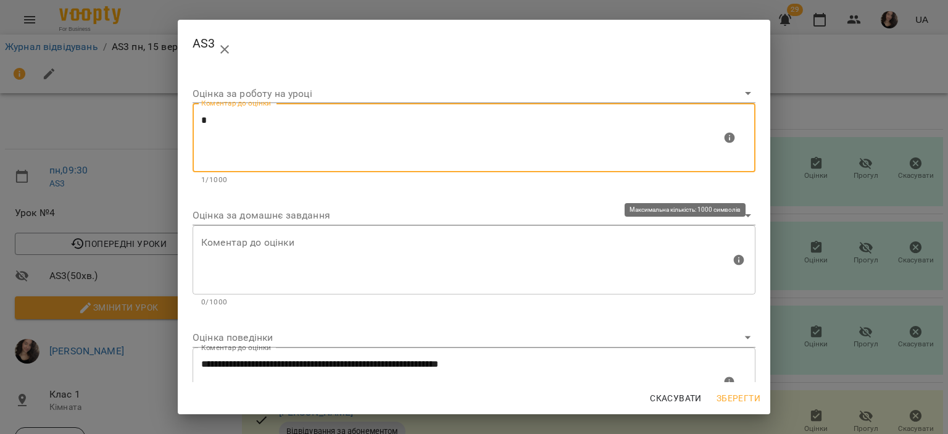
type textarea "*"
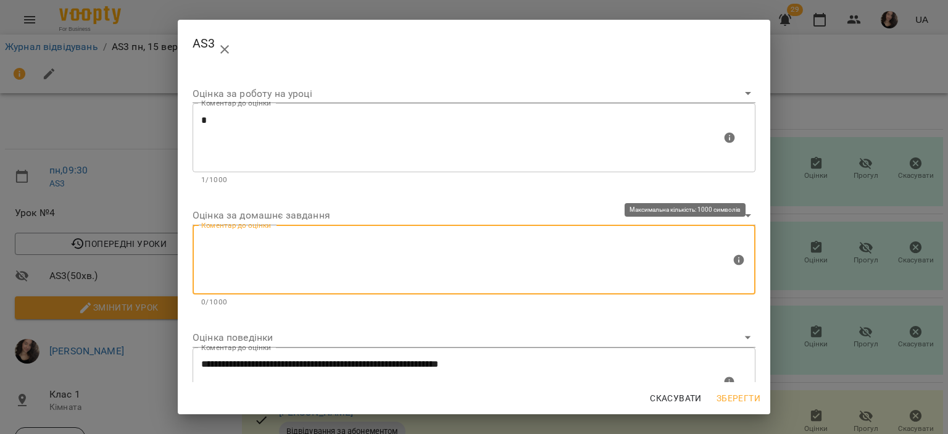
click at [236, 238] on textarea at bounding box center [466, 259] width 530 height 46
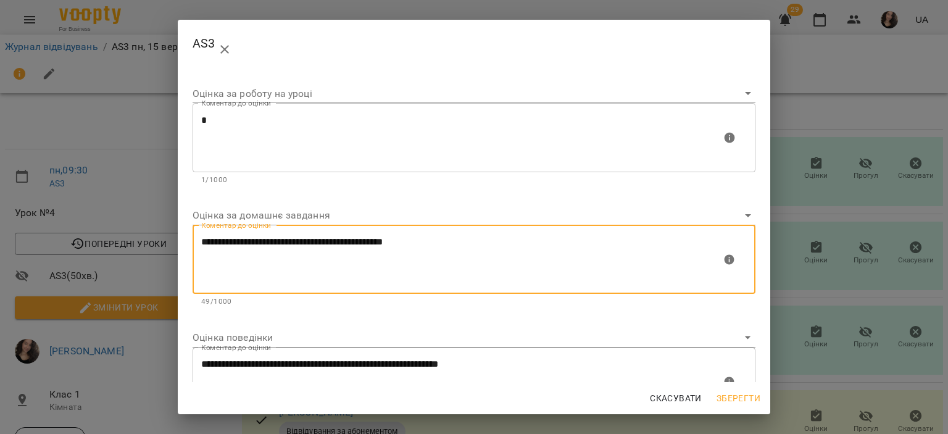
type textarea "**********"
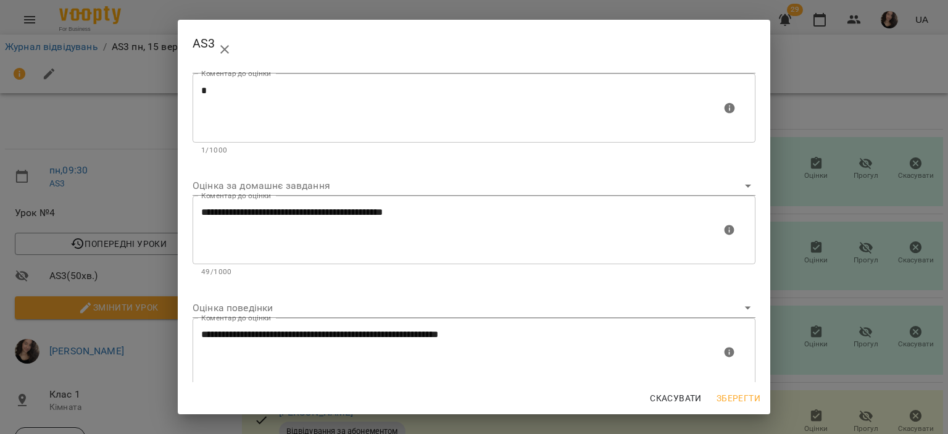
scroll to position [35, 0]
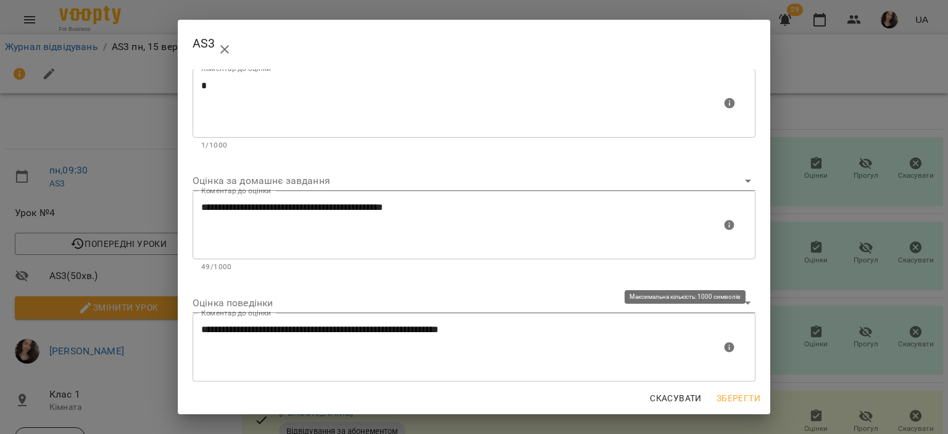
click at [309, 330] on textarea "**********" at bounding box center [461, 347] width 520 height 46
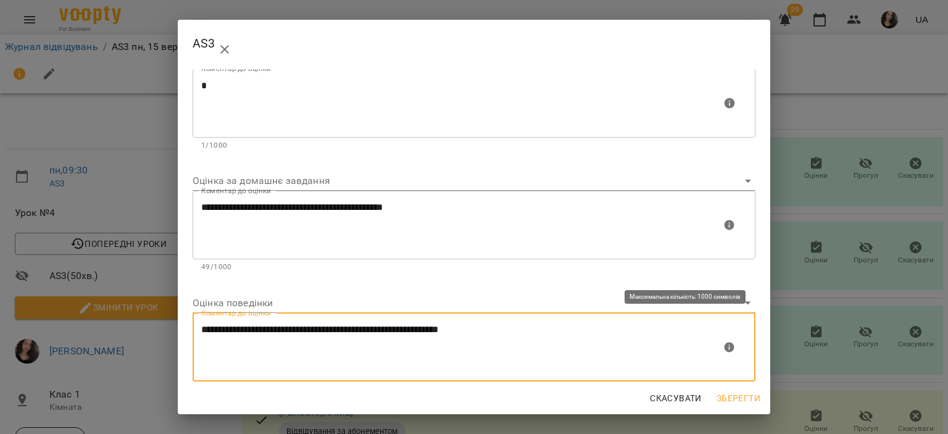
click at [409, 328] on textarea "**********" at bounding box center [461, 347] width 520 height 46
click at [412, 332] on textarea "**********" at bounding box center [461, 347] width 520 height 46
click at [0, 0] on lt-strong "**" at bounding box center [0, 0] width 0 height 0
click at [473, 329] on textarea "**********" at bounding box center [461, 347] width 520 height 46
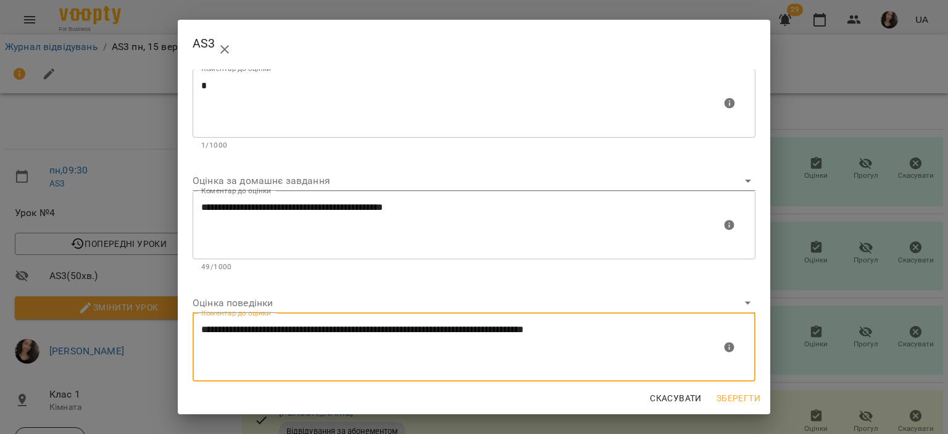
type textarea "**********"
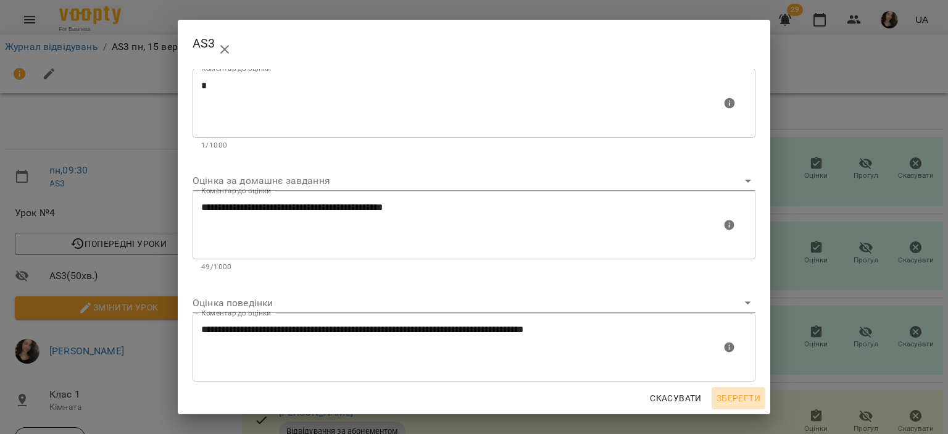
click at [735, 397] on span "Зберегти" at bounding box center [739, 398] width 44 height 15
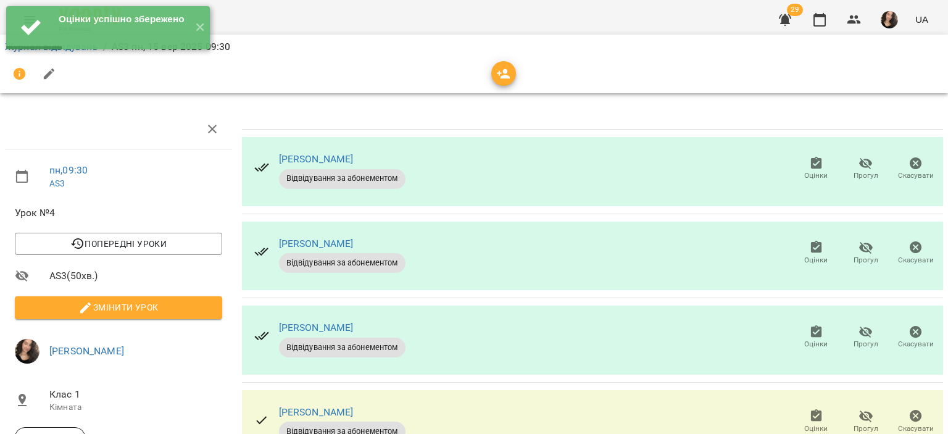
click at [805, 258] on span "Оцінки" at bounding box center [815, 260] width 23 height 10
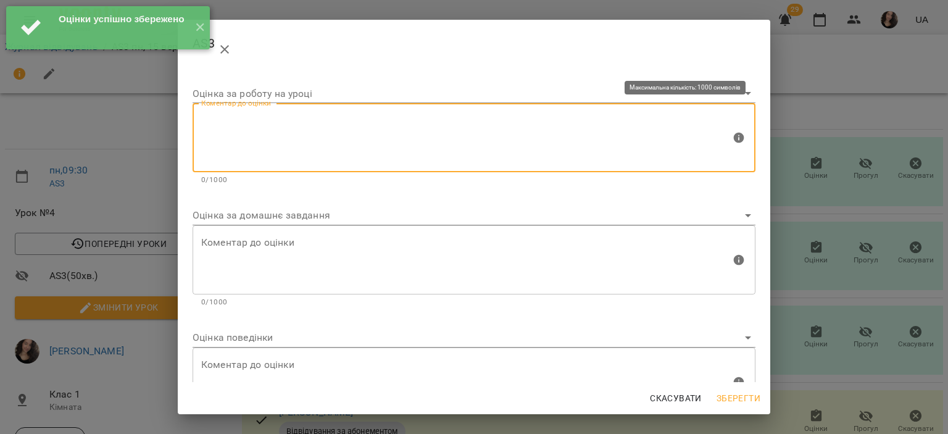
click at [290, 156] on textarea at bounding box center [466, 138] width 530 height 46
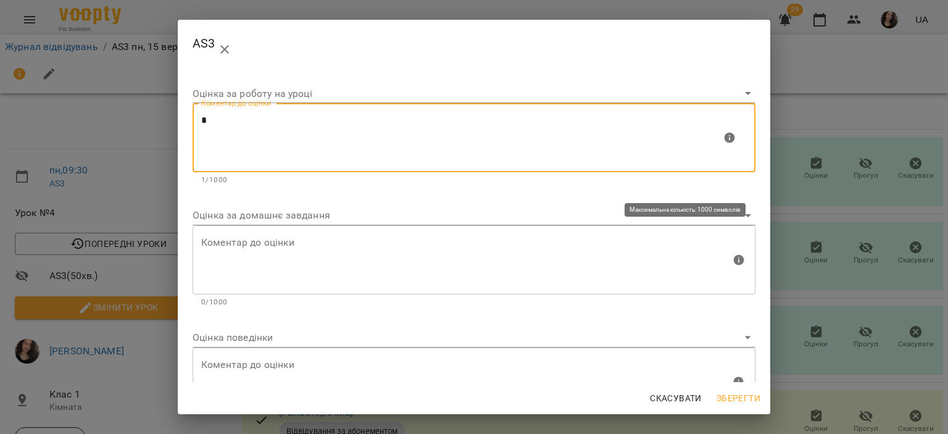
type textarea "*"
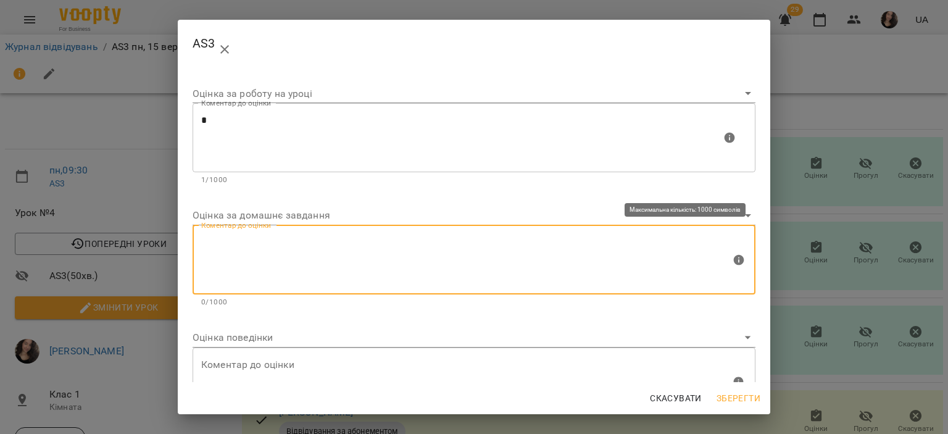
click at [257, 241] on textarea at bounding box center [466, 259] width 530 height 46
type textarea "*"
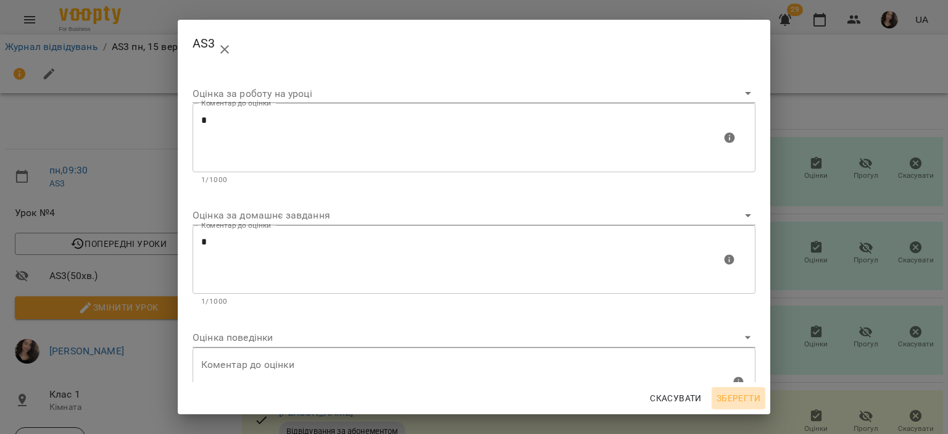
click at [736, 395] on span "Зберегти" at bounding box center [739, 398] width 44 height 15
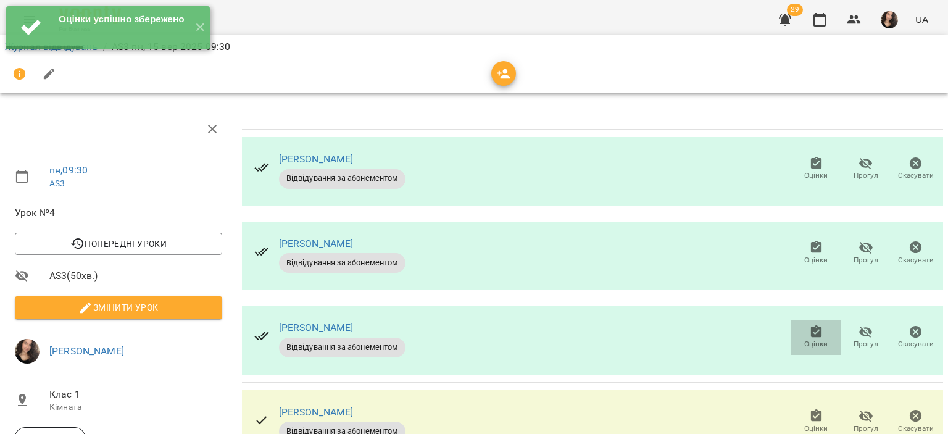
click at [809, 329] on icon "button" at bounding box center [816, 332] width 15 height 15
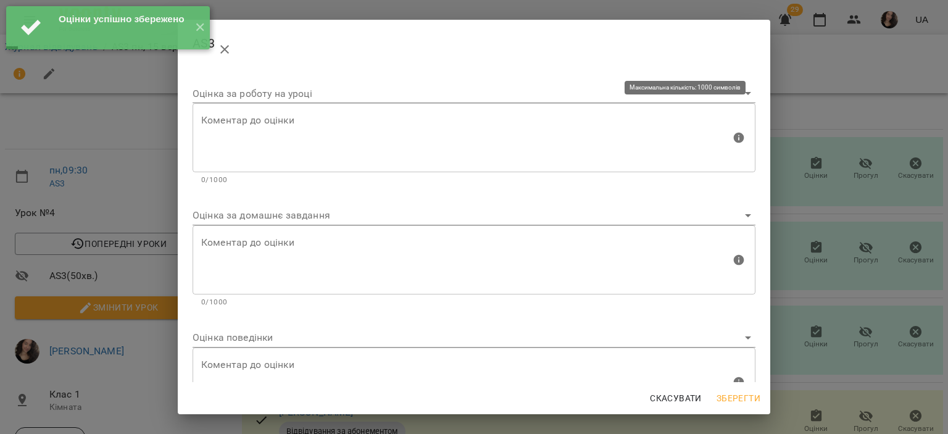
click at [335, 130] on textarea at bounding box center [466, 138] width 530 height 46
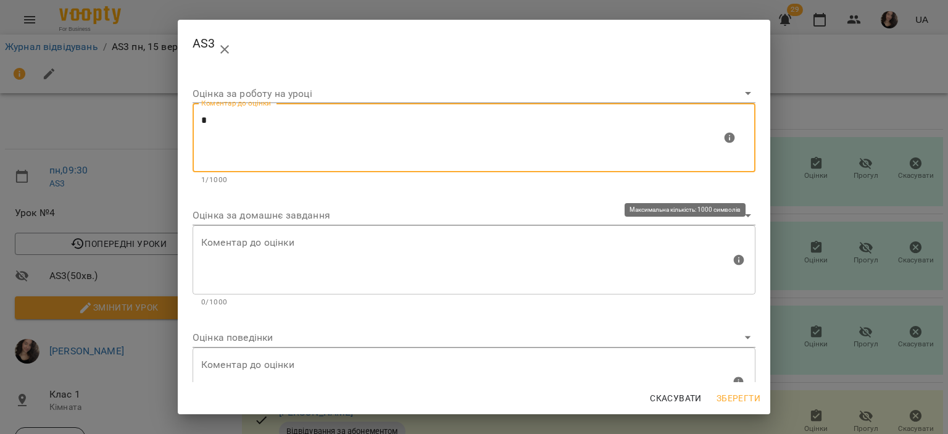
type textarea "*"
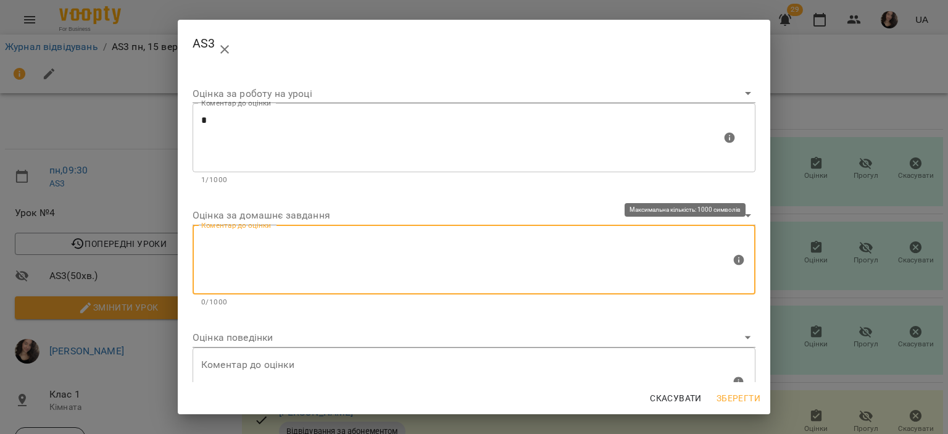
click at [251, 252] on textarea at bounding box center [466, 259] width 530 height 46
type textarea "*"
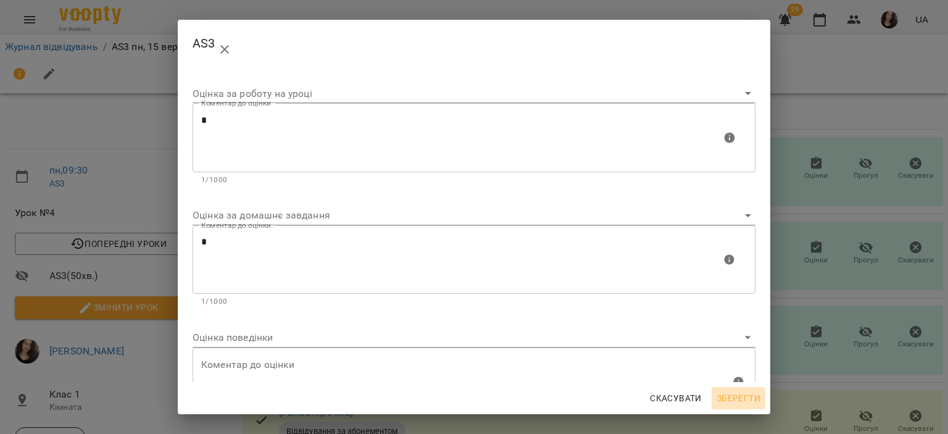
click at [726, 398] on span "Зберегти" at bounding box center [739, 398] width 44 height 15
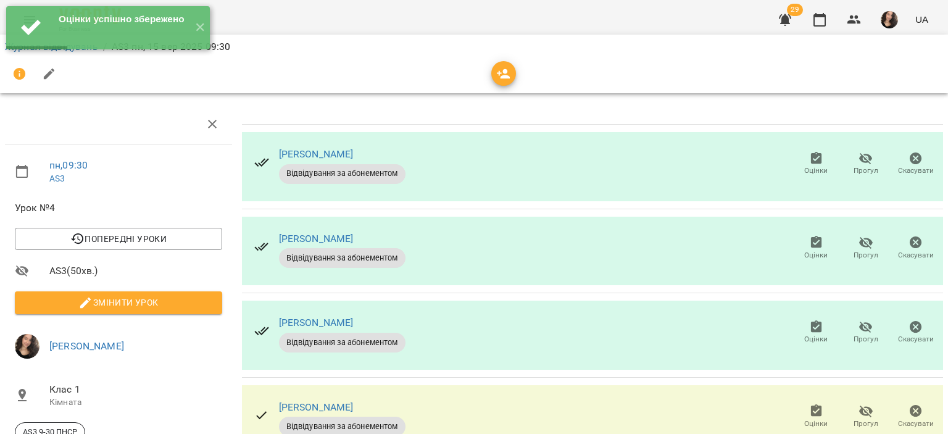
scroll to position [99, 0]
click at [812, 404] on icon "button" at bounding box center [816, 411] width 15 height 15
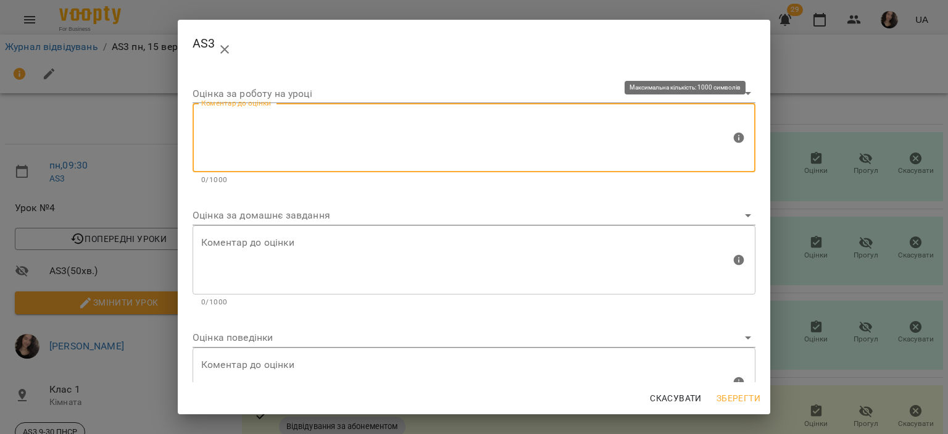
click at [346, 157] on textarea at bounding box center [466, 138] width 530 height 46
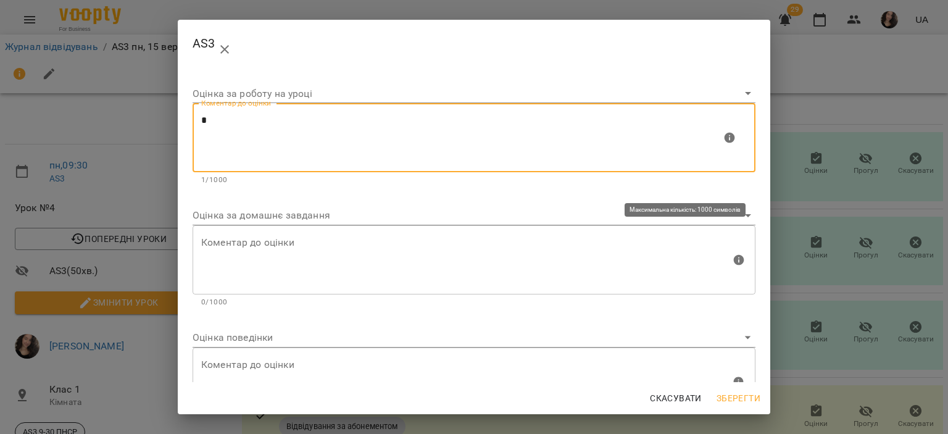
type textarea "*"
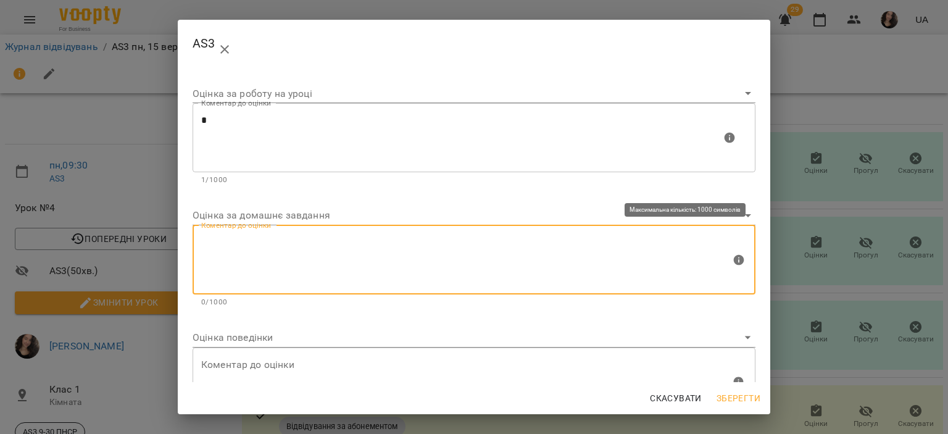
click at [232, 253] on textarea at bounding box center [466, 259] width 530 height 46
type textarea "*"
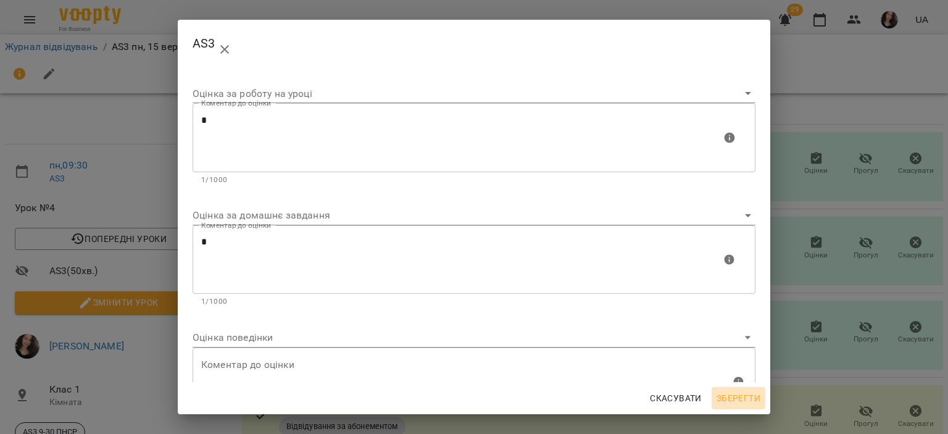
click at [751, 397] on span "Зберегти" at bounding box center [739, 398] width 44 height 15
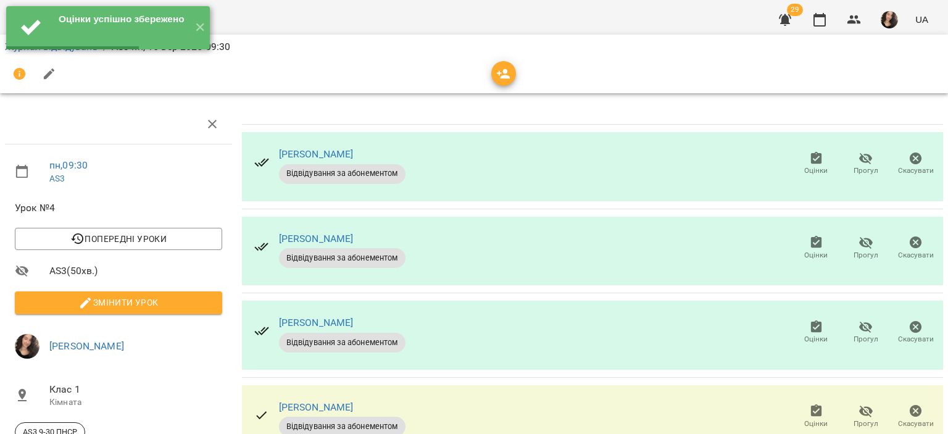
scroll to position [135, 0]
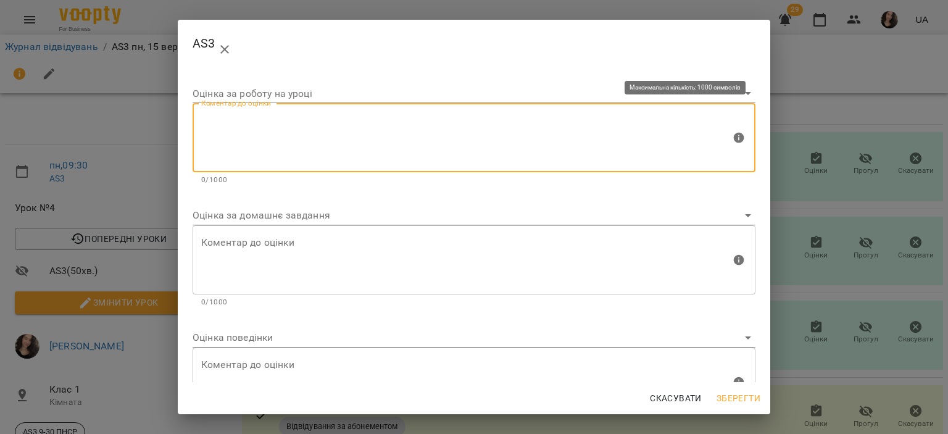
click at [323, 119] on textarea at bounding box center [466, 138] width 530 height 46
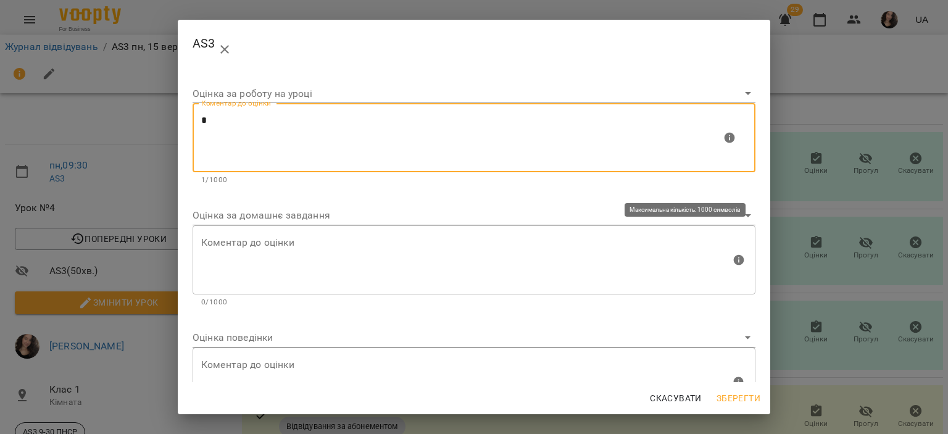
type textarea "*"
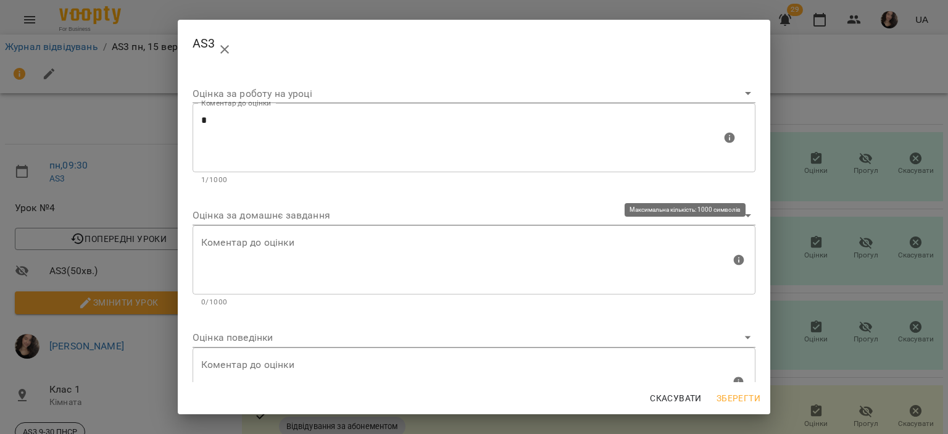
click at [266, 225] on div "Коментар до оцінки" at bounding box center [474, 259] width 563 height 69
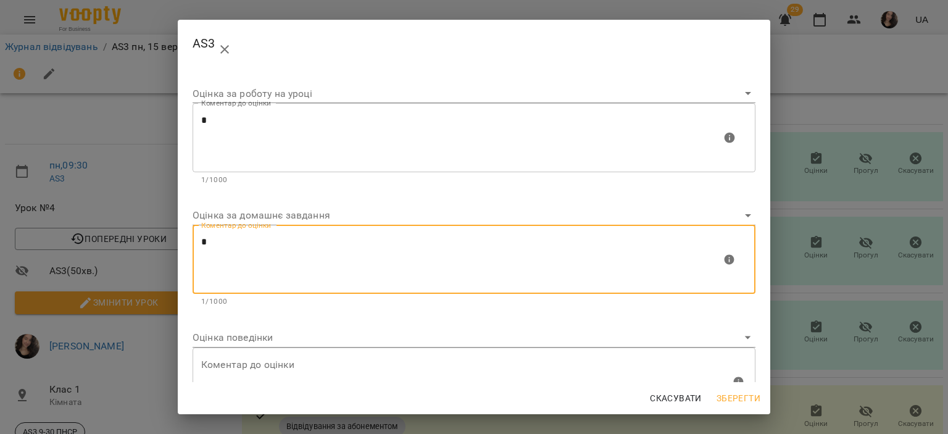
type textarea "*"
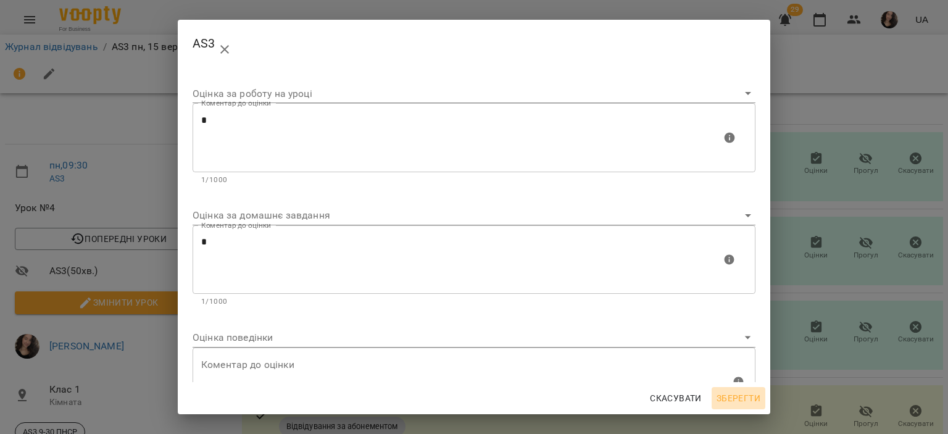
click at [744, 407] on button "Зберегти" at bounding box center [739, 398] width 54 height 22
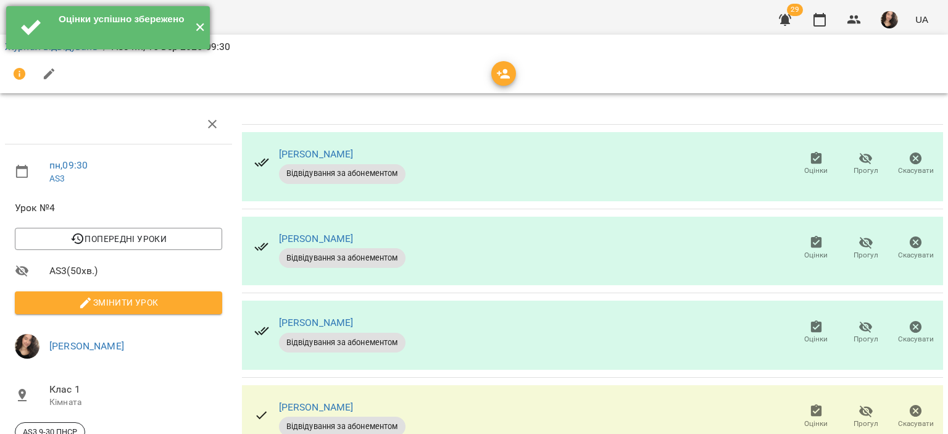
click at [200, 31] on button "✕" at bounding box center [200, 27] width 20 height 43
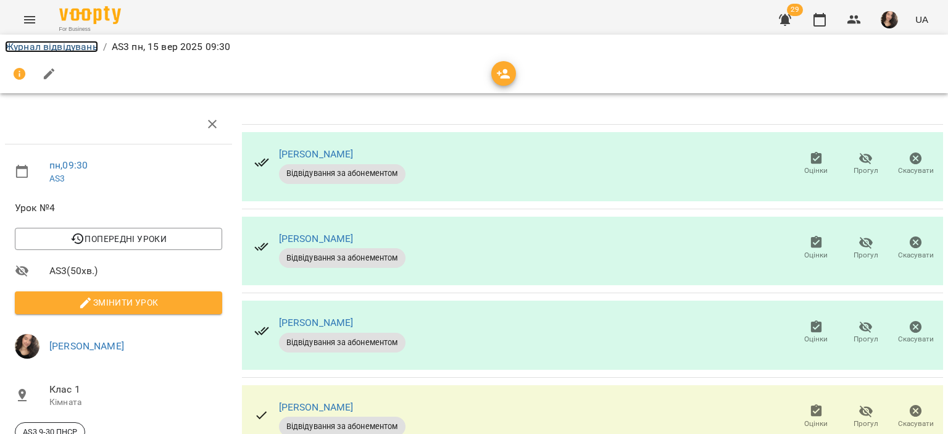
click at [80, 41] on link "Журнал відвідувань" at bounding box center [51, 47] width 93 height 12
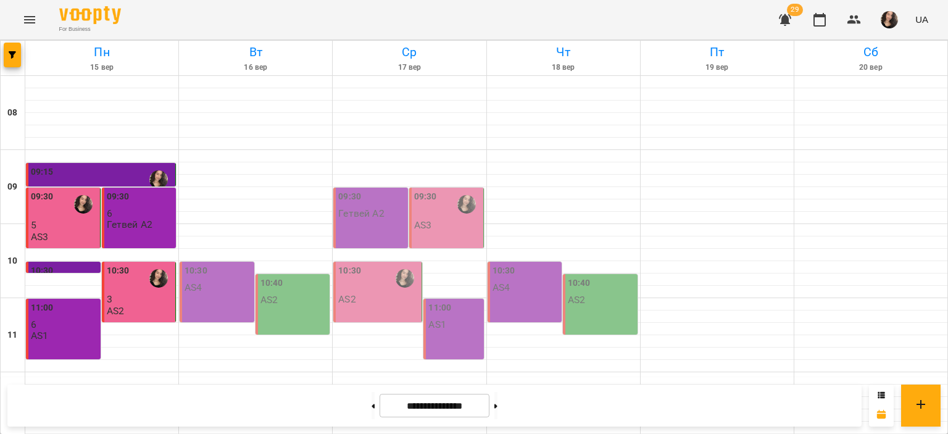
scroll to position [80, 0]
click at [141, 294] on p "3" at bounding box center [140, 299] width 67 height 10
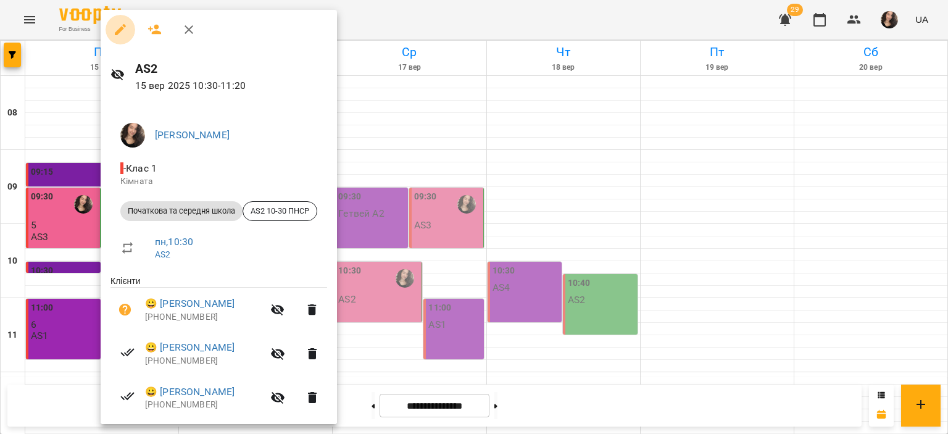
click at [118, 30] on icon "button" at bounding box center [120, 29] width 11 height 11
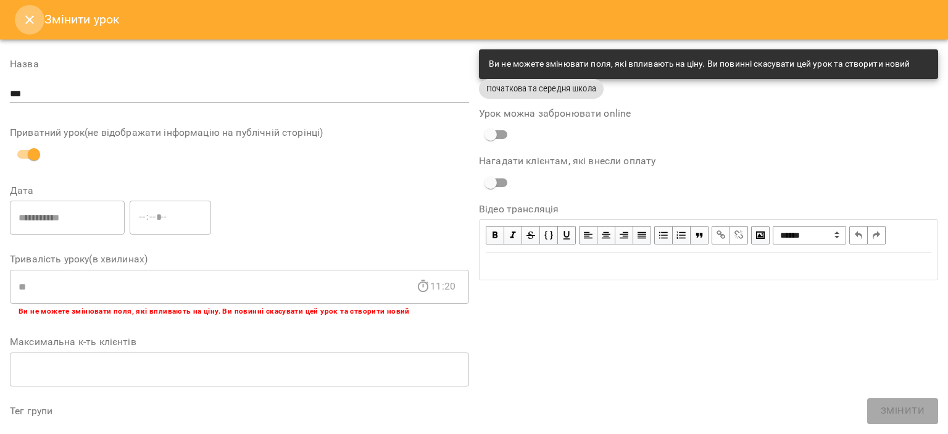
click at [28, 16] on icon "Close" at bounding box center [29, 19] width 15 height 15
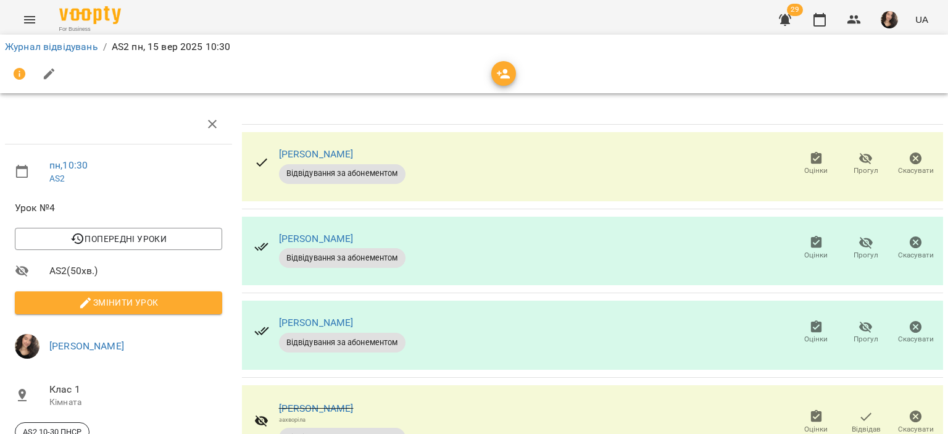
scroll to position [40, 0]
click at [807, 165] on span "Оцінки" at bounding box center [815, 170] width 23 height 10
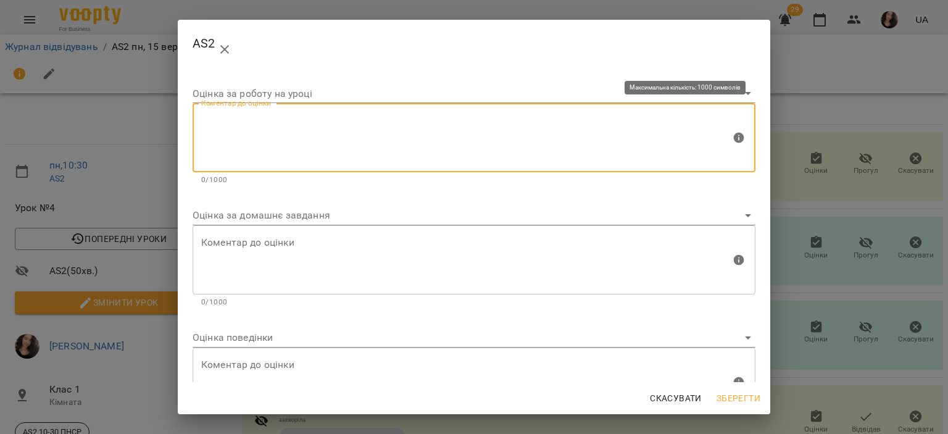
click at [368, 135] on textarea at bounding box center [466, 138] width 530 height 46
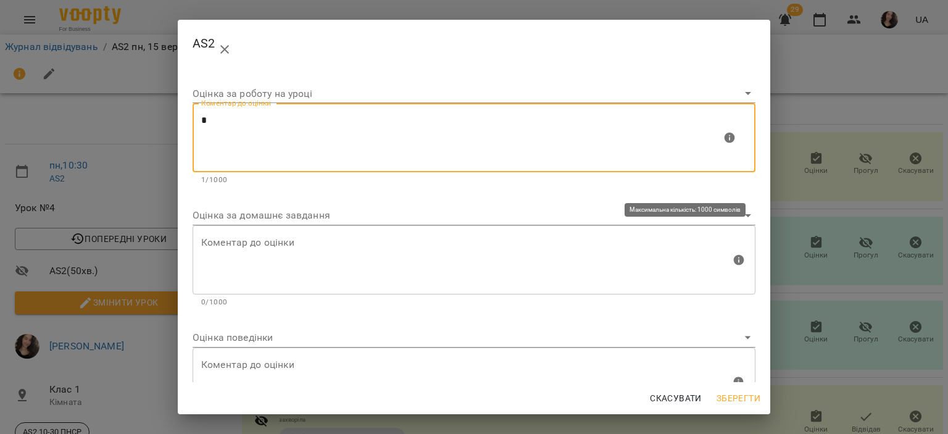
type textarea "*"
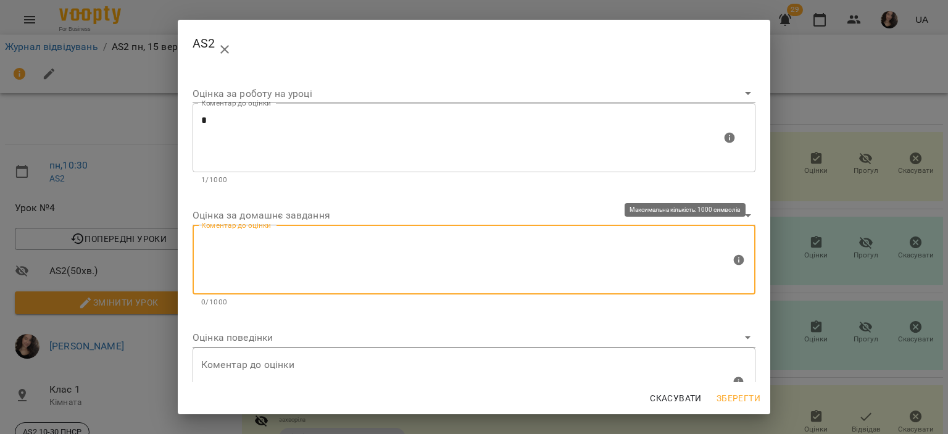
click at [261, 250] on textarea at bounding box center [466, 259] width 530 height 46
type textarea "*"
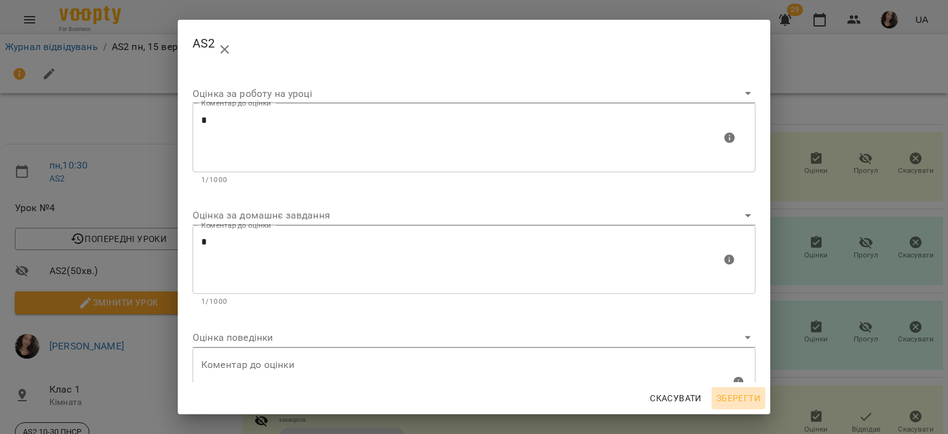
click at [746, 392] on span "Зберегти" at bounding box center [739, 398] width 44 height 15
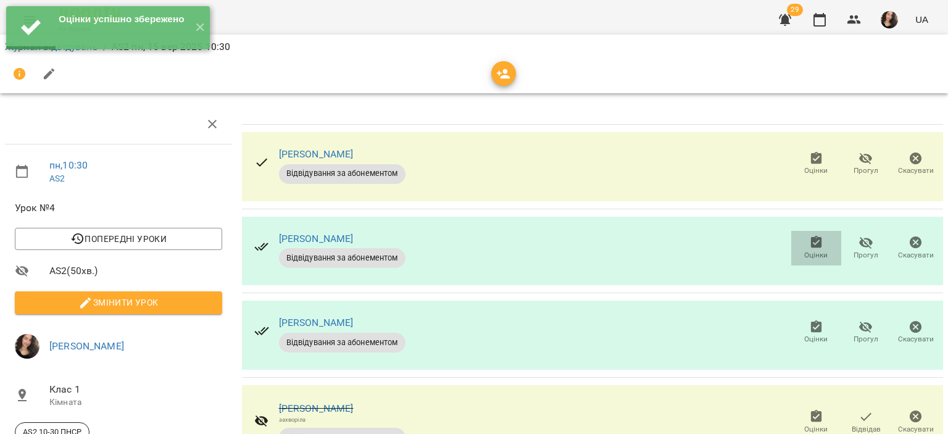
click at [804, 250] on span "Оцінки" at bounding box center [815, 255] width 23 height 10
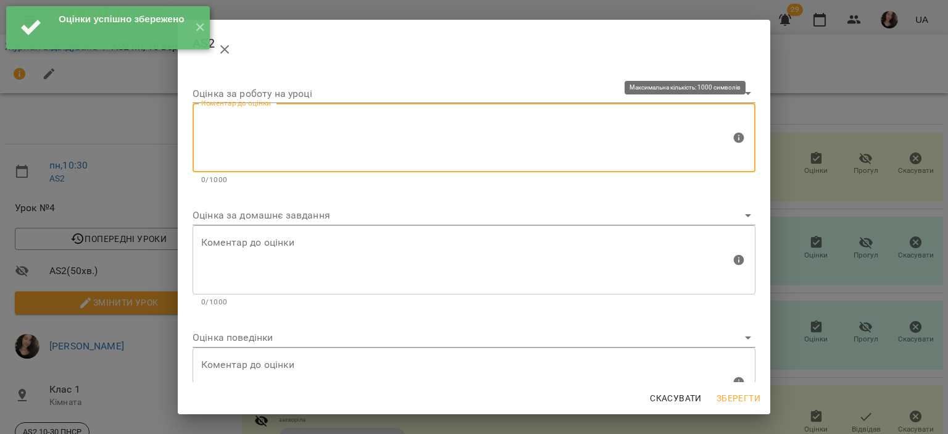
click at [338, 125] on textarea at bounding box center [466, 138] width 530 height 46
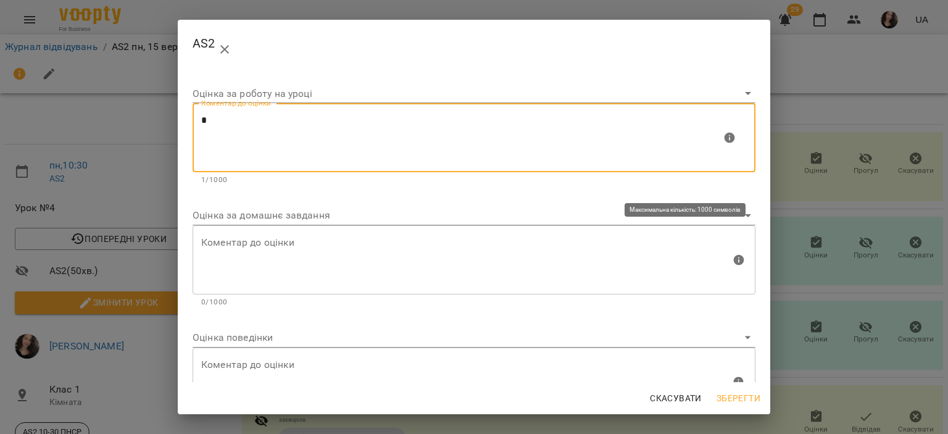
type textarea "*"
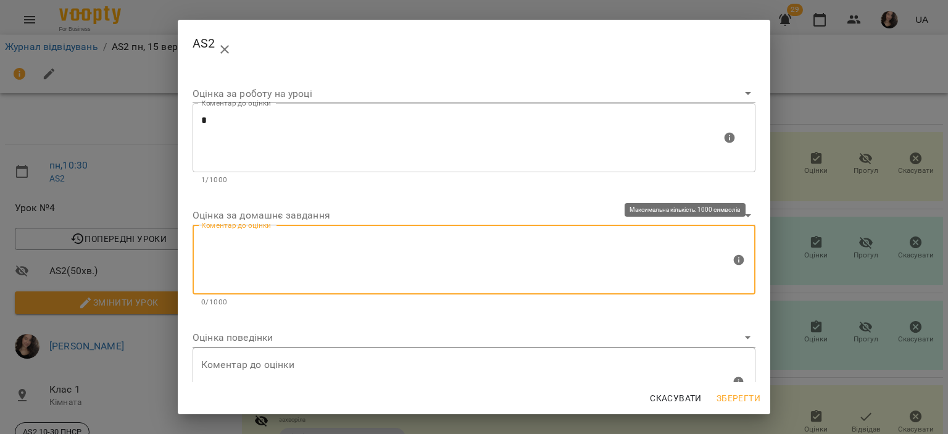
click at [239, 264] on textarea at bounding box center [466, 259] width 530 height 46
type textarea "*"
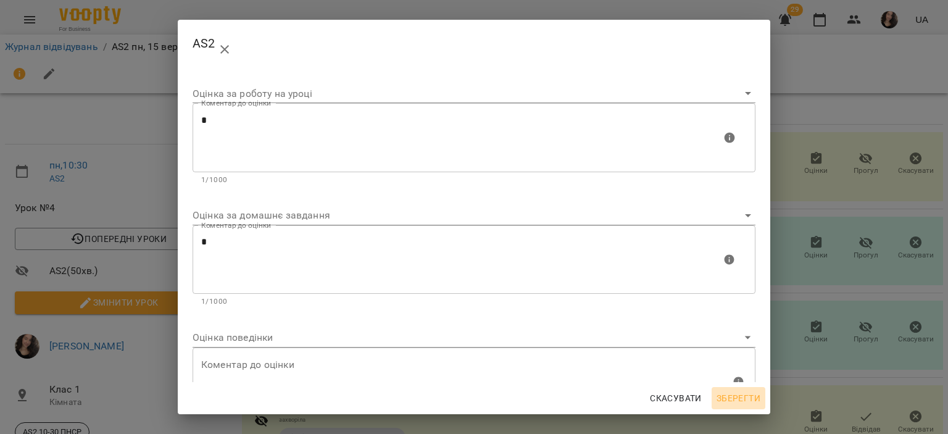
click at [743, 398] on span "Зберегти" at bounding box center [739, 398] width 44 height 15
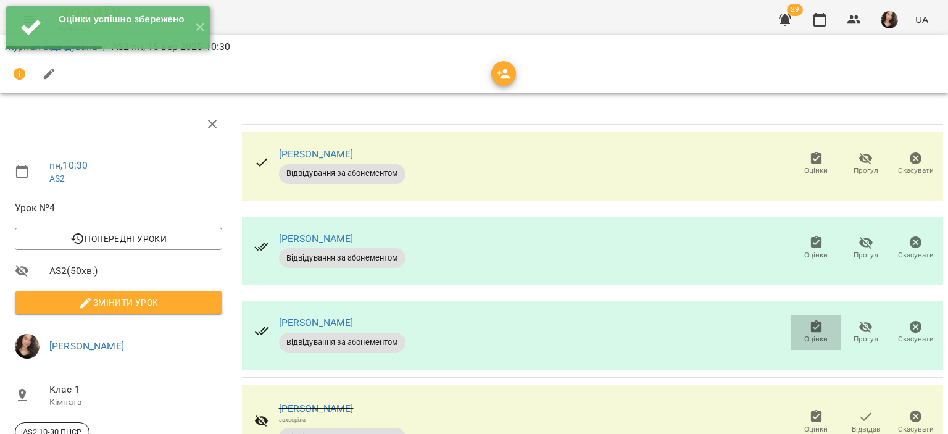
click at [804, 334] on span "Оцінки" at bounding box center [815, 339] width 23 height 10
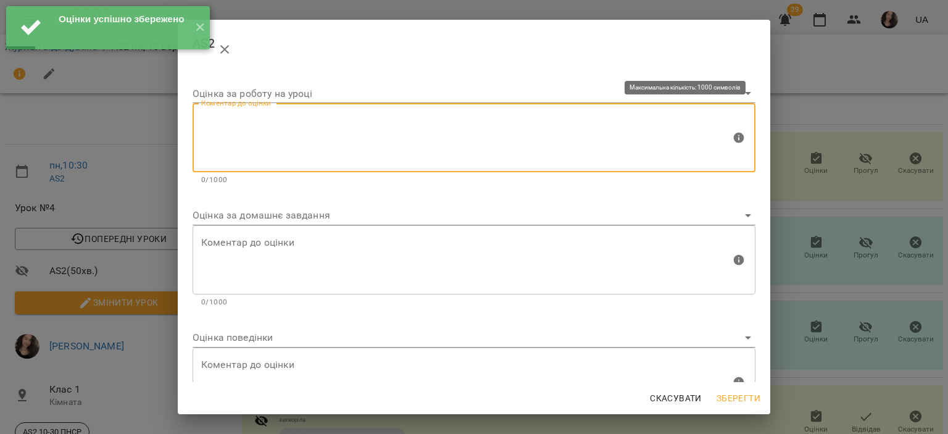
click at [392, 118] on textarea at bounding box center [466, 138] width 530 height 46
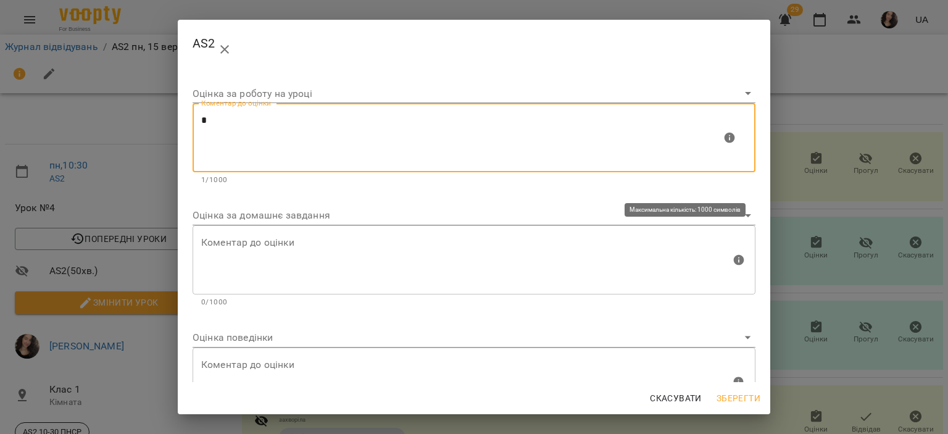
type textarea "*"
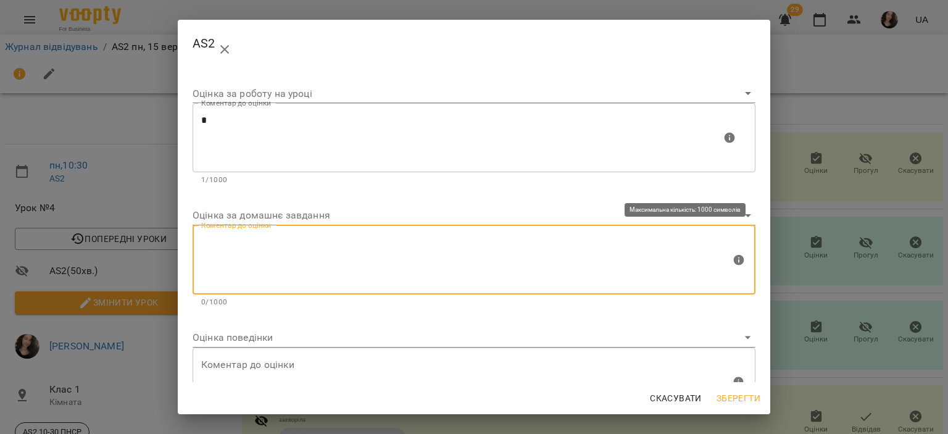
click at [277, 237] on textarea at bounding box center [466, 259] width 530 height 46
type textarea "*"
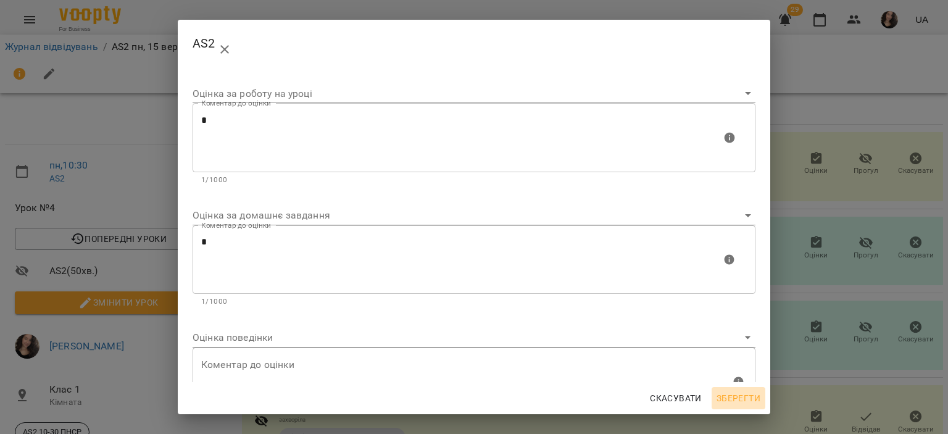
click at [723, 399] on span "Зберегти" at bounding box center [739, 398] width 44 height 15
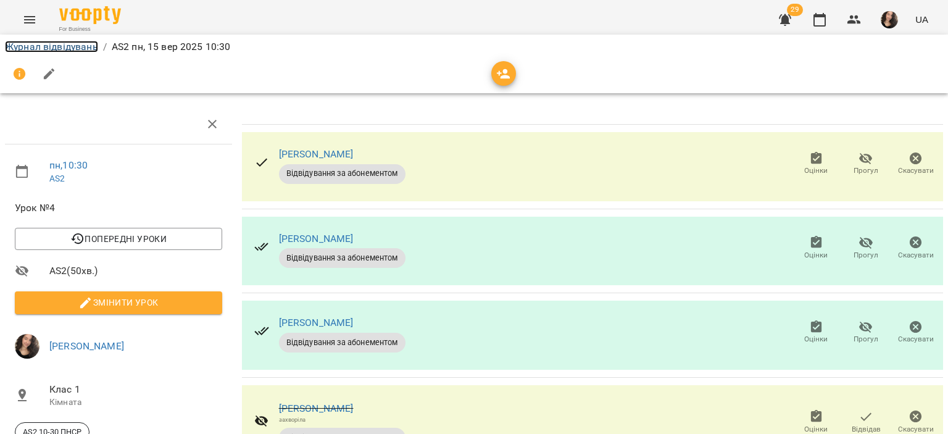
click at [37, 45] on link "Журнал відвідувань" at bounding box center [51, 47] width 93 height 12
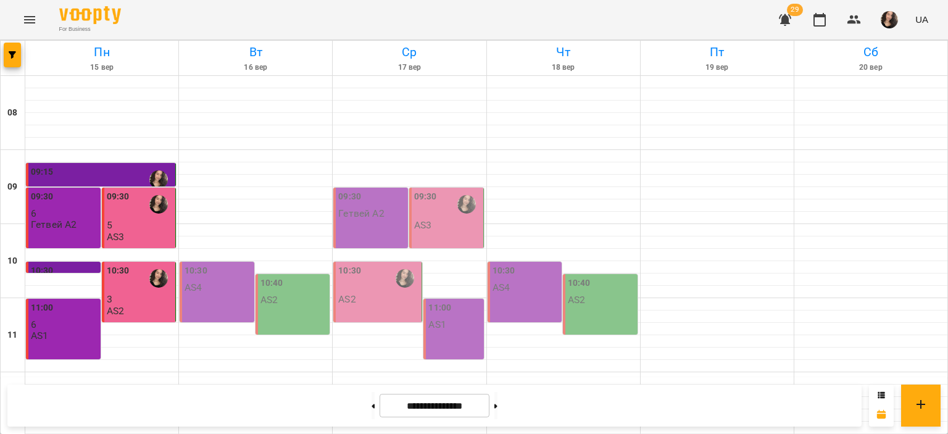
scroll to position [541, 0]
